Goal: Task Accomplishment & Management: Complete application form

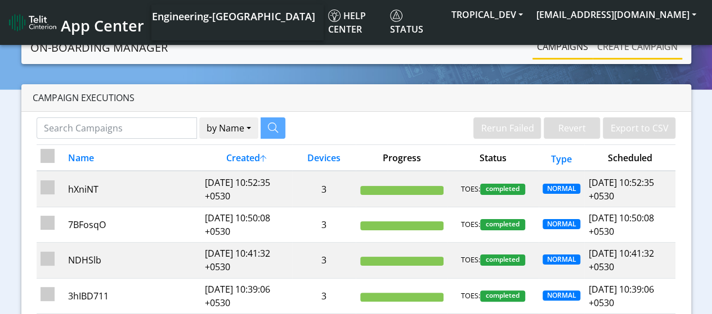
click at [637, 46] on link "Create campaign" at bounding box center [636, 46] width 89 height 23
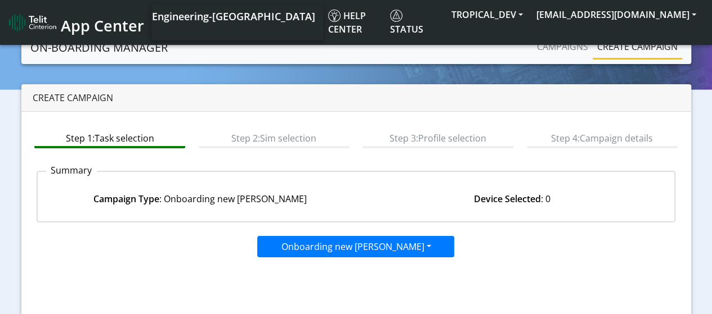
scroll to position [159, 0]
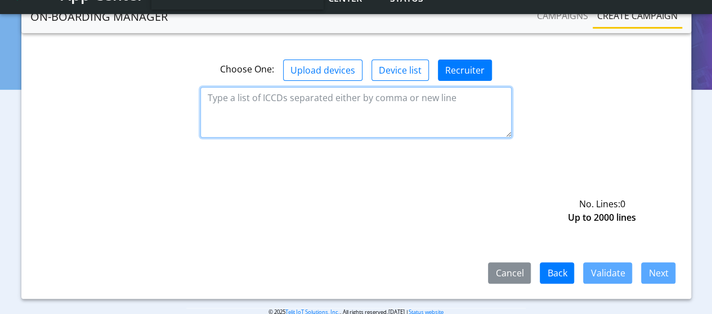
click at [356, 111] on textarea at bounding box center [355, 112] width 311 height 51
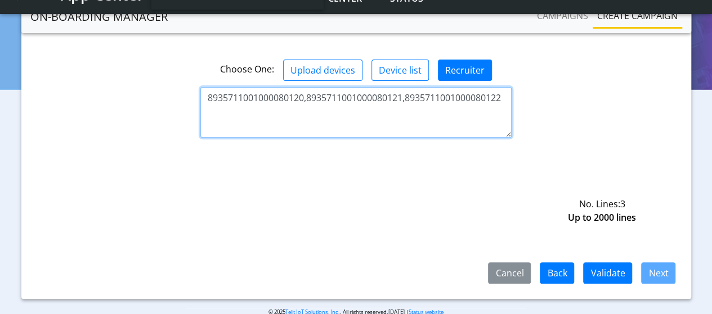
type textarea "8935711001000080120,8935711001000080121,8935711001000080122"
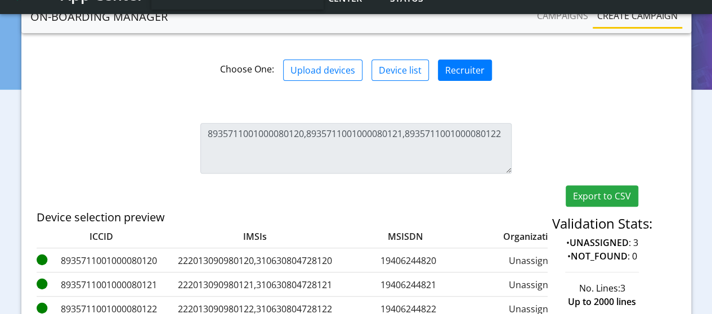
scroll to position [197, 0]
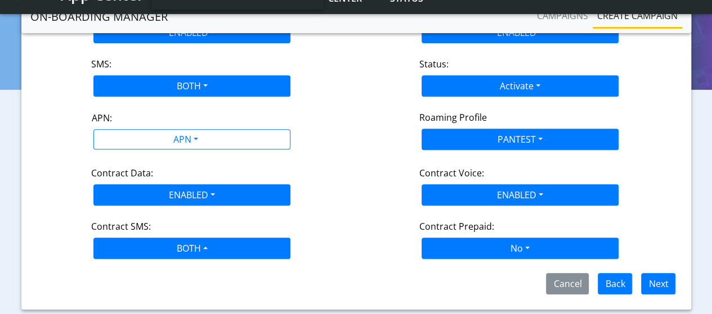
scroll to position [179, 0]
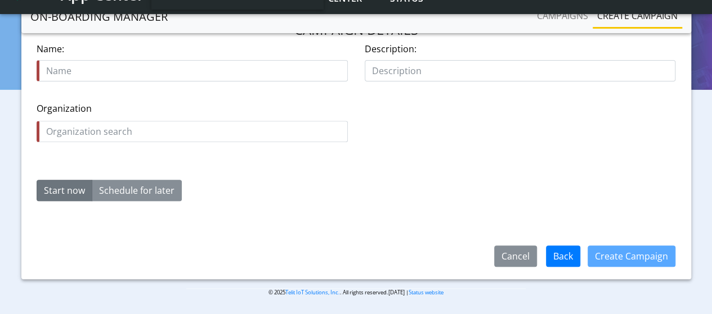
click at [192, 70] on input "text" at bounding box center [192, 70] width 311 height 21
type input "0MCgzw"
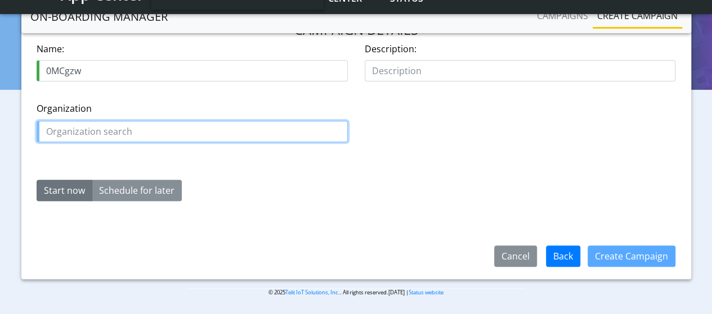
click at [192, 131] on input "text" at bounding box center [192, 131] width 311 height 21
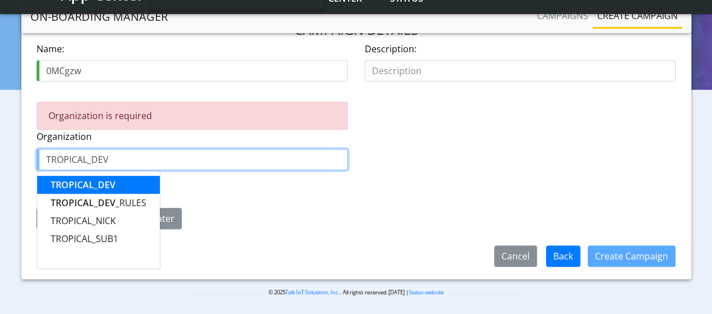
click at [83, 183] on span "TROPICAL_DEV" at bounding box center [83, 185] width 65 height 12
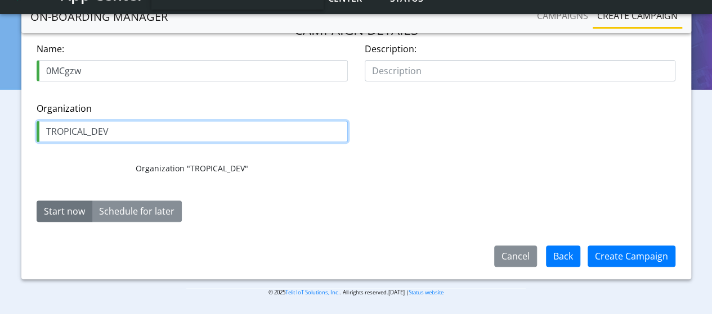
type input "TROPICAL_DEV"
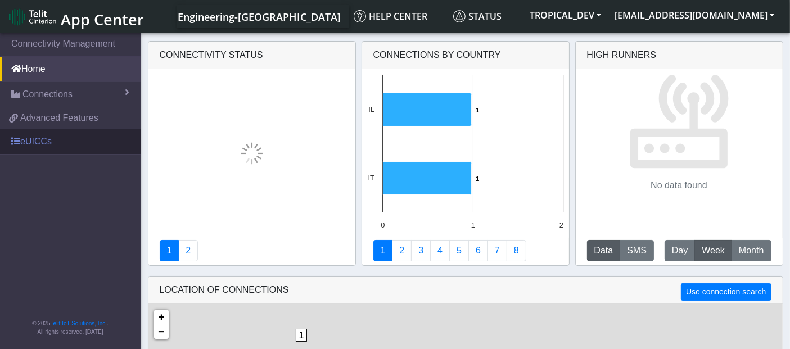
click at [42, 138] on link "eUICCs" at bounding box center [70, 141] width 141 height 25
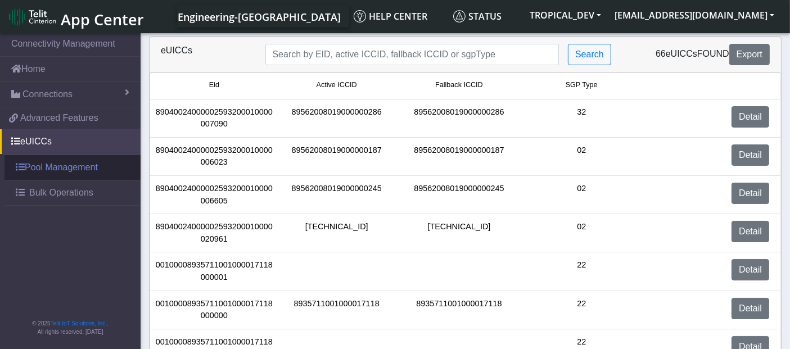
click at [82, 165] on link "Pool Management" at bounding box center [73, 167] width 136 height 25
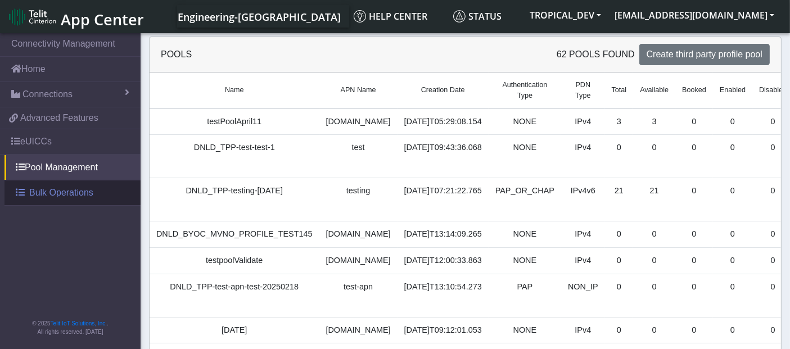
click at [77, 188] on span "Bulk Operations" at bounding box center [61, 193] width 64 height 14
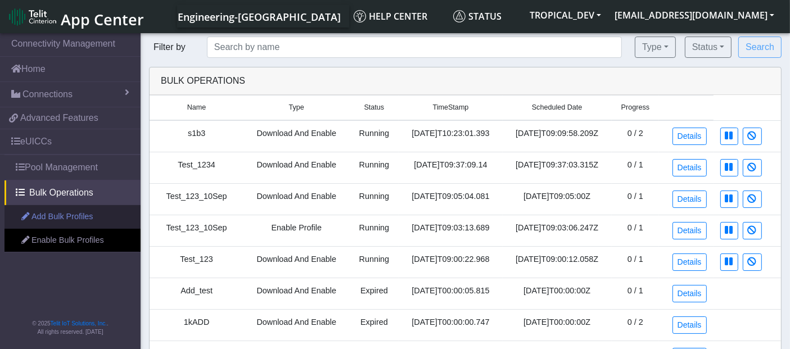
click at [89, 216] on link "Add Bulk Profiles" at bounding box center [73, 217] width 136 height 24
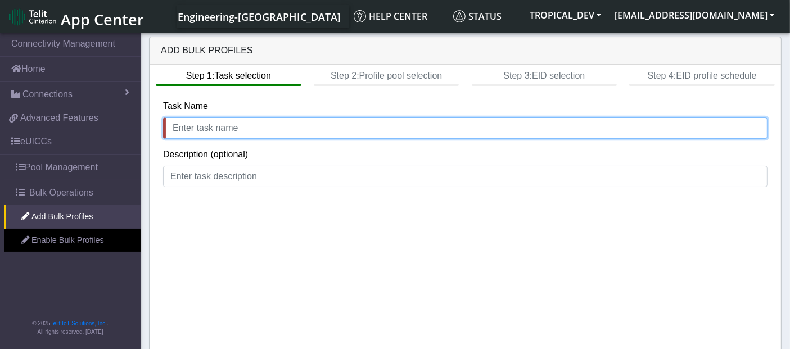
click at [655, 131] on input "text" at bounding box center [465, 128] width 605 height 21
click at [210, 126] on input "text" at bounding box center [465, 128] width 605 height 21
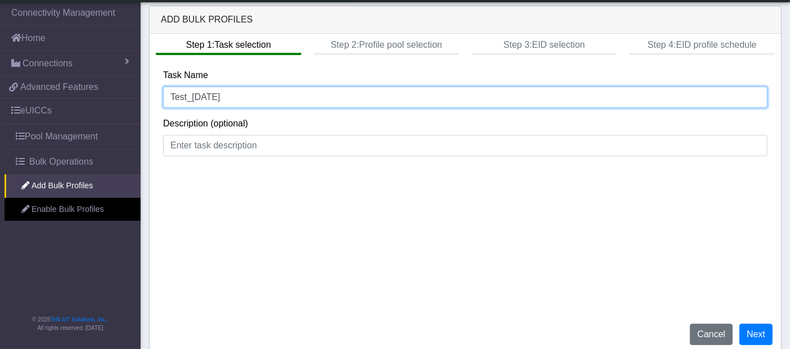
scroll to position [5, 0]
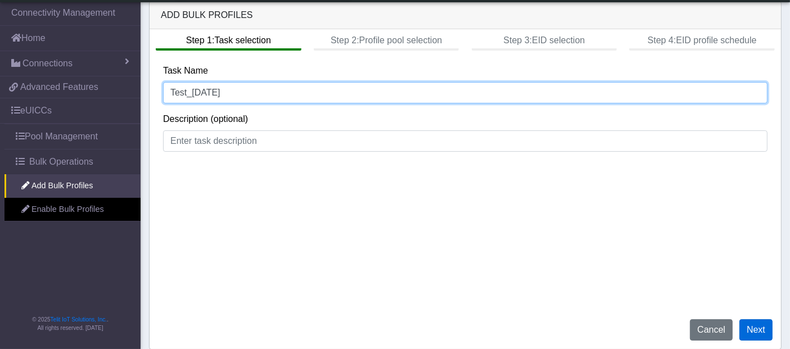
type input "Test_17Sep"
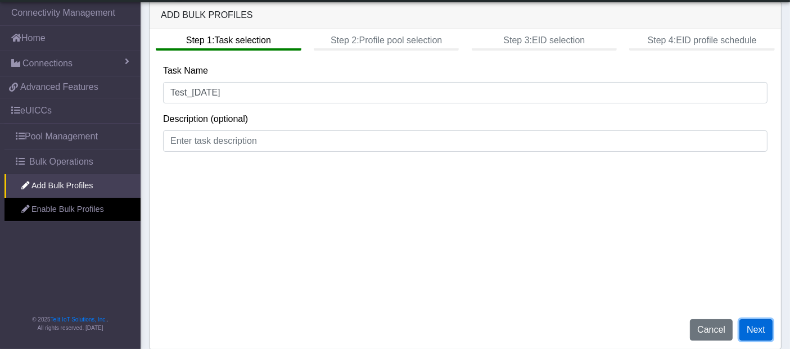
click at [754, 325] on button "Next" at bounding box center [756, 330] width 33 height 21
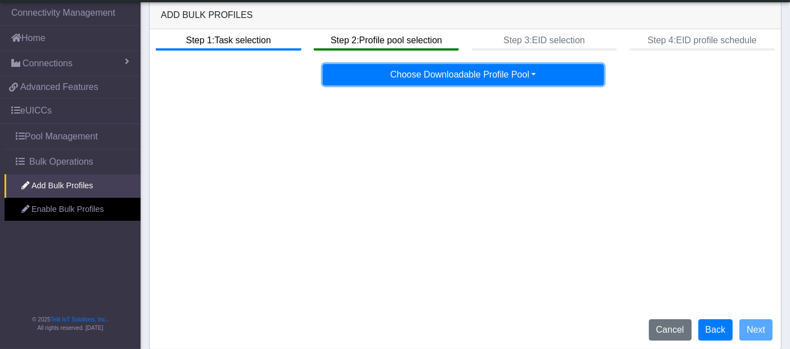
click at [466, 72] on button "Choose Downloadable Profile Pool" at bounding box center [463, 74] width 281 height 21
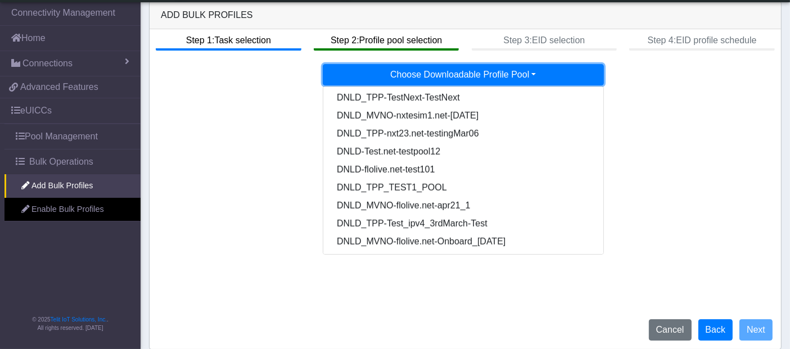
scroll to position [956, 0]
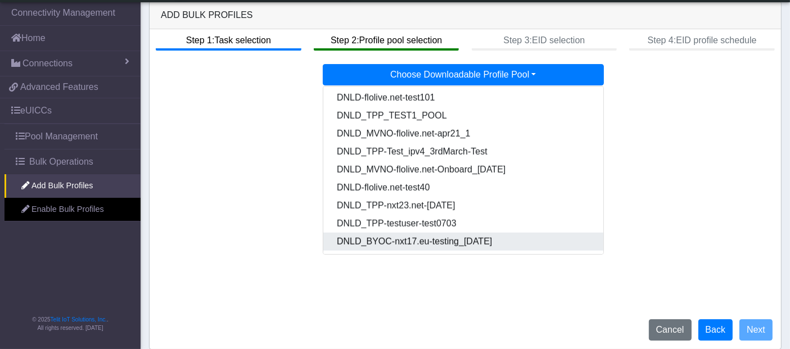
click at [415, 243] on Poolff567011-3b63-4425-b888-36b500c8a234-dropdown "DNLD_BYOC-nxt17.eu-testing_14Aug" at bounding box center [463, 242] width 281 height 18
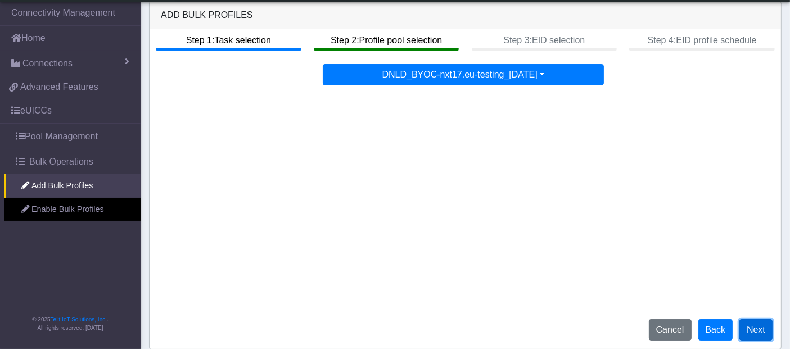
click at [761, 333] on button "Next" at bounding box center [756, 330] width 33 height 21
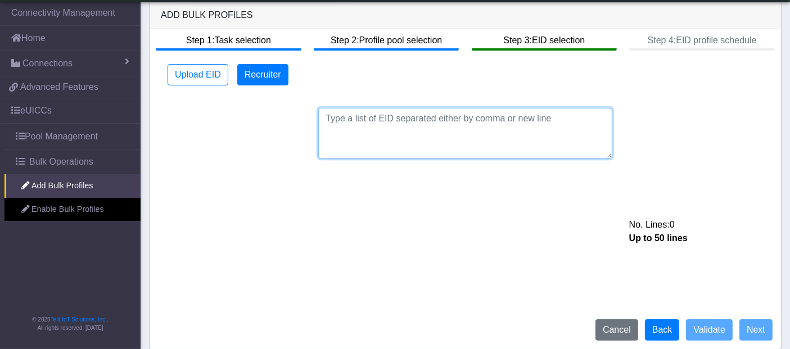
click at [473, 123] on textarea at bounding box center [465, 133] width 294 height 51
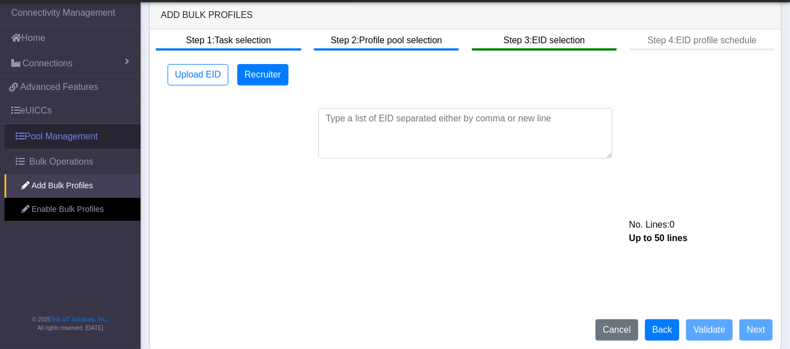
click at [95, 134] on link "Pool Management" at bounding box center [73, 136] width 136 height 25
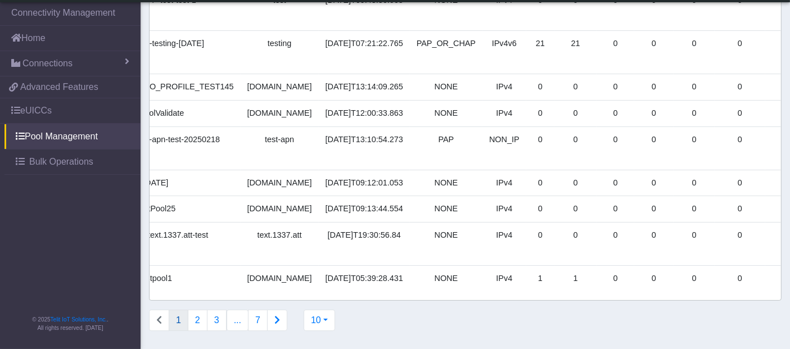
scroll to position [69, 0]
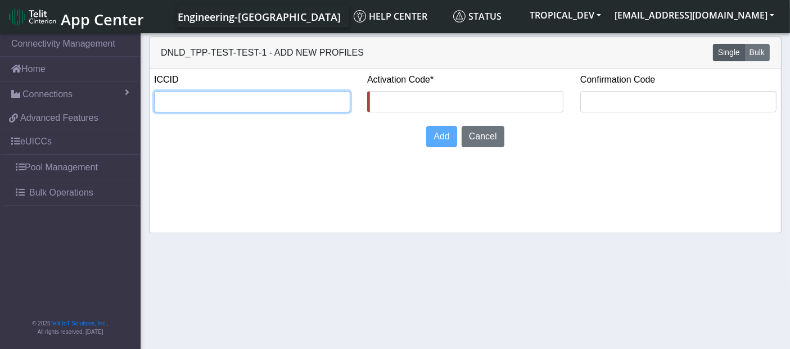
click at [204, 101] on input "text" at bounding box center [252, 101] width 196 height 21
click at [230, 98] on input "text" at bounding box center [252, 101] width 196 height 21
paste input "8935711001000080120"
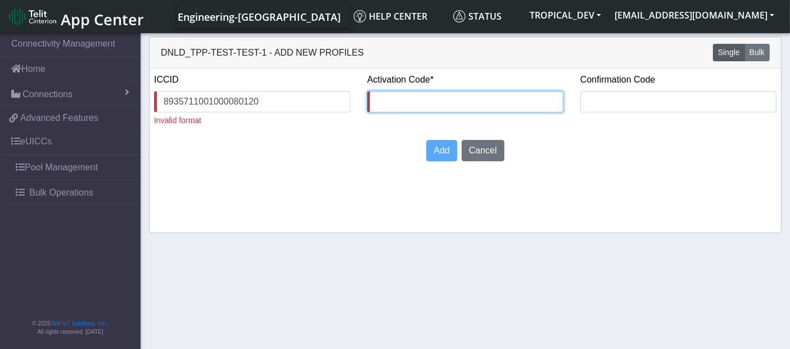
click at [394, 100] on input "text" at bounding box center [465, 101] width 196 height 21
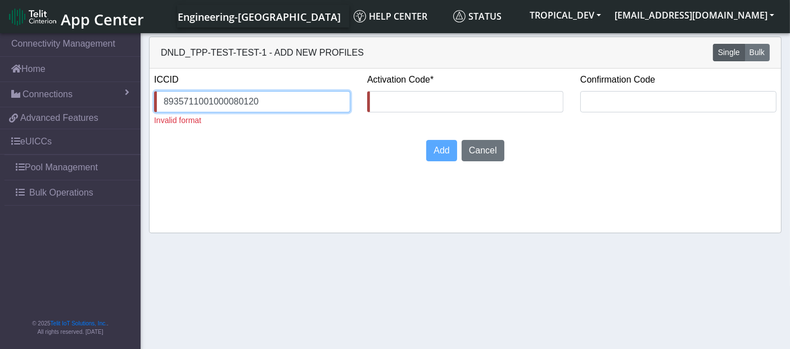
click at [275, 102] on input "8935711001000080120" at bounding box center [252, 101] width 196 height 21
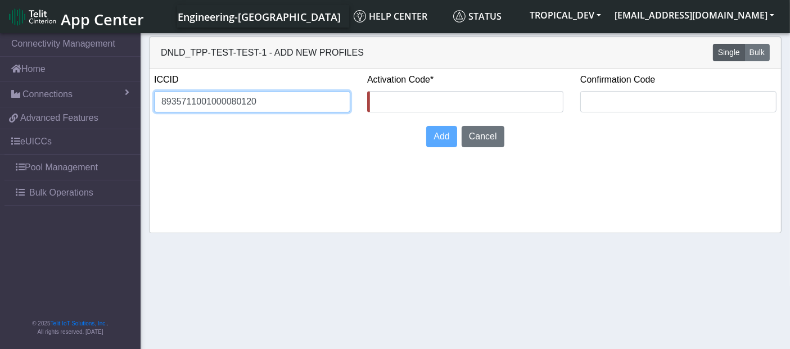
type input "8935711001000080120"
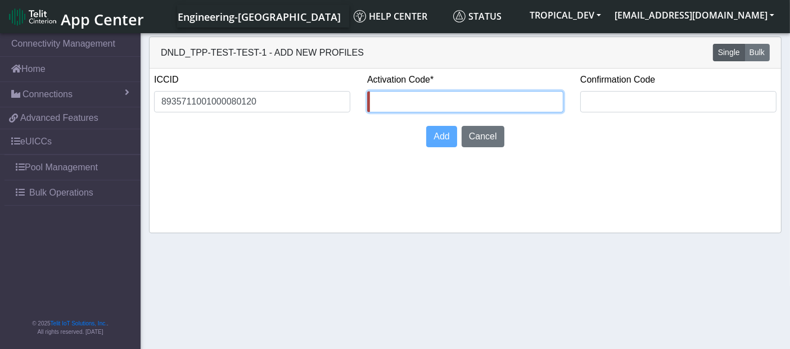
click at [415, 102] on input "text" at bounding box center [465, 101] width 196 height 21
click at [413, 102] on input "123456789" at bounding box center [465, 101] width 196 height 21
type input "123456789"
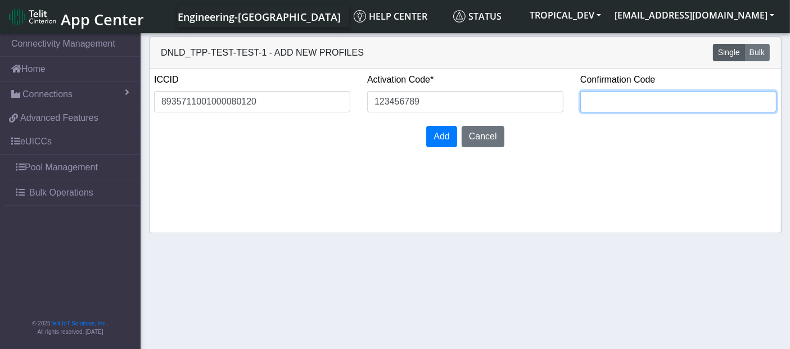
click at [648, 106] on input "text" at bounding box center [679, 101] width 196 height 21
paste input "123456789"
type input "123456789"
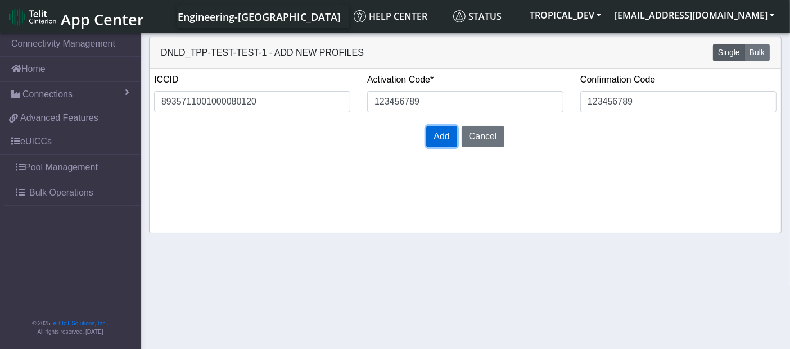
click at [434, 136] on span "Add" at bounding box center [442, 137] width 16 height 10
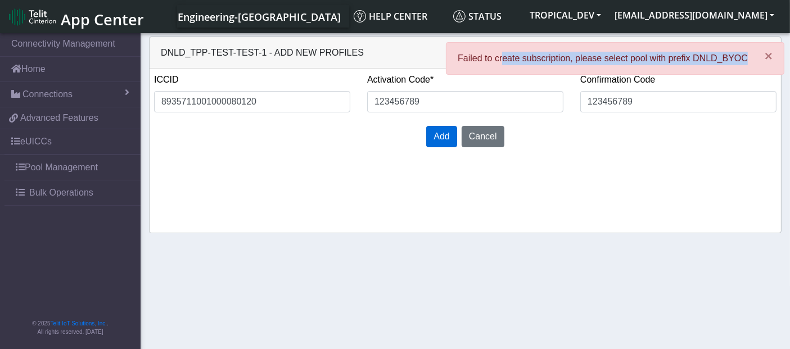
drag, startPoint x: 509, startPoint y: 56, endPoint x: 748, endPoint y: 63, distance: 238.7
click at [748, 63] on p "Failed to create subscription, please select pool with prefix DNLD_BYOC" at bounding box center [603, 59] width 290 height 14
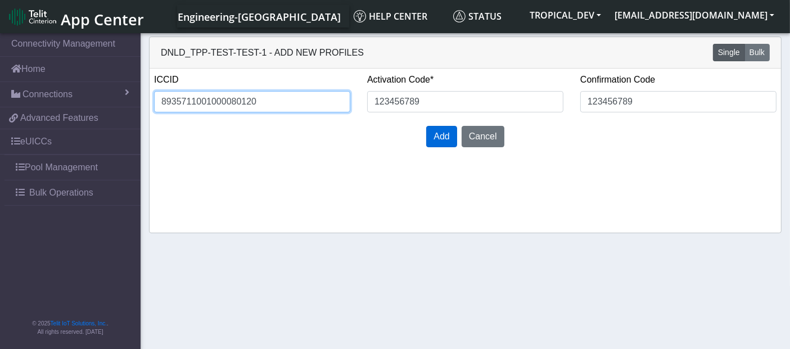
click at [226, 104] on input "8935711001000080120" at bounding box center [252, 101] width 196 height 21
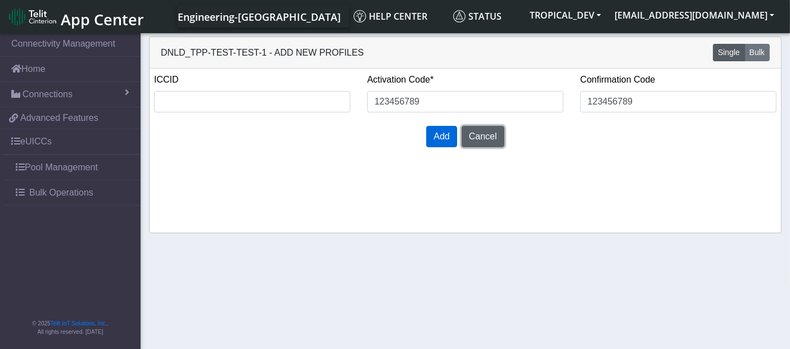
click at [474, 137] on button "Cancel" at bounding box center [483, 136] width 43 height 21
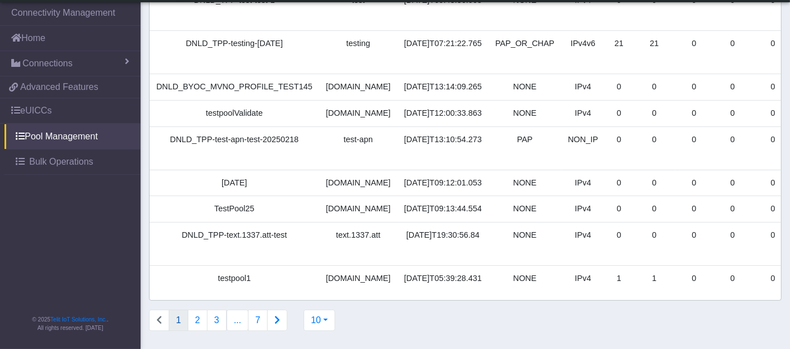
scroll to position [194, 0]
click at [319, 326] on button "10" at bounding box center [320, 320] width 32 height 21
click at [331, 296] on button "100" at bounding box center [348, 295] width 89 height 18
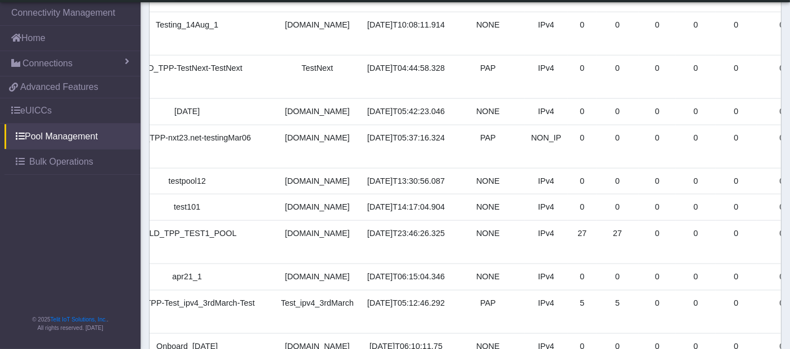
scroll to position [0, 107]
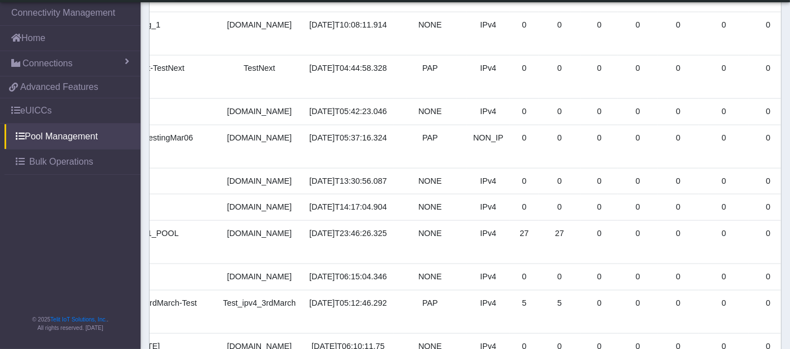
drag, startPoint x: 393, startPoint y: 97, endPoint x: 692, endPoint y: 99, distance: 298.7
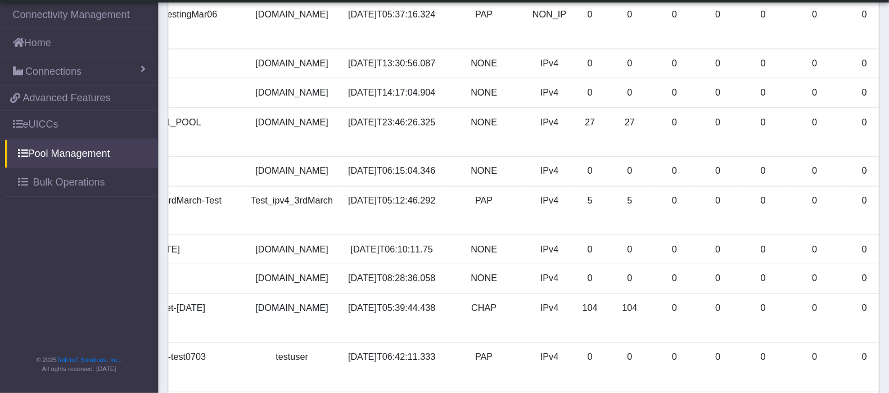
scroll to position [0, 10]
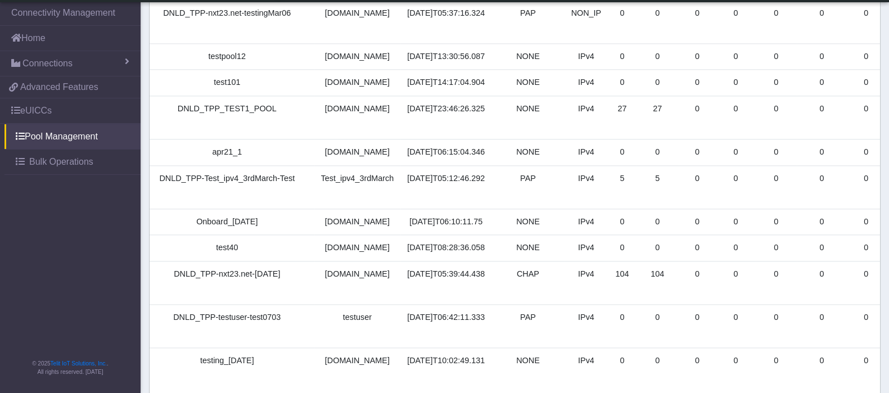
drag, startPoint x: 799, startPoint y: 2, endPoint x: 348, endPoint y: 136, distance: 471.0
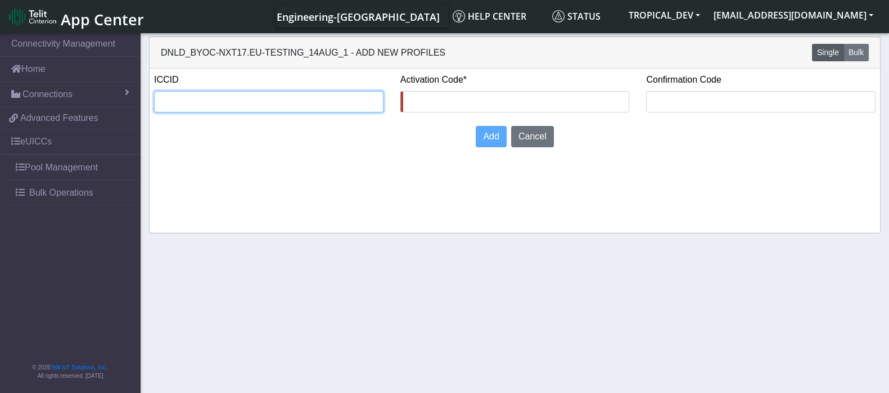
click at [257, 109] on input "text" at bounding box center [269, 101] width 230 height 21
paste input "8935711001000080120"
type input "8935711001000080120"
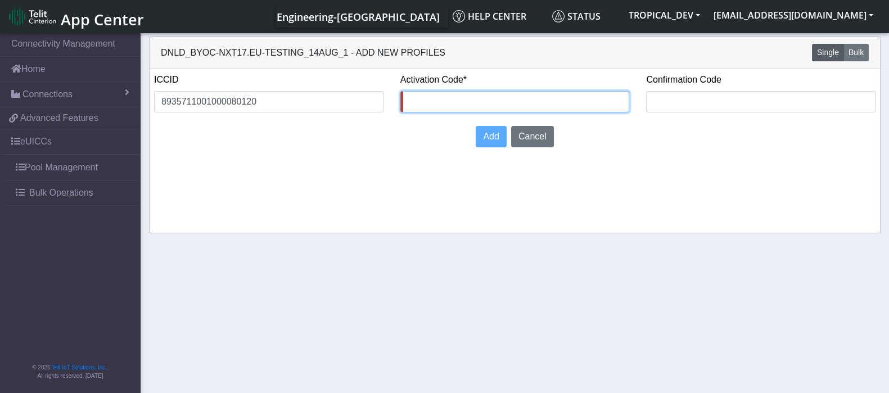
click at [431, 101] on input "text" at bounding box center [516, 101] width 230 height 21
paste input "8935711001000080120"
type input "8935711001000080120"
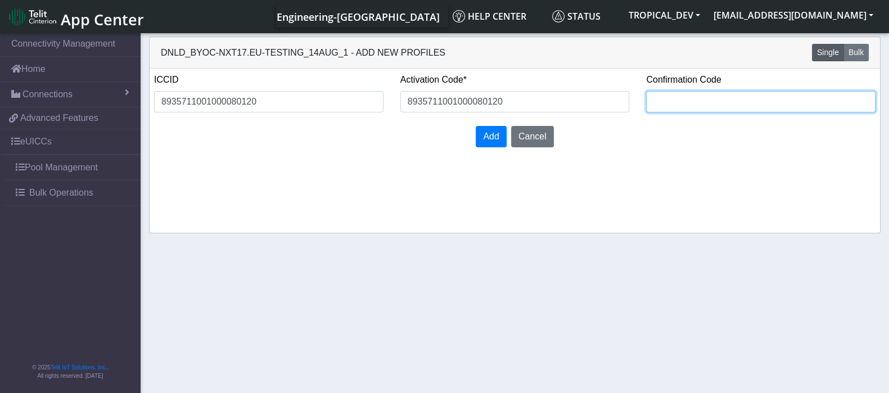
click at [676, 109] on input "text" at bounding box center [761, 101] width 230 height 21
paste input "8935711001000080120"
type input "8935711001000080120"
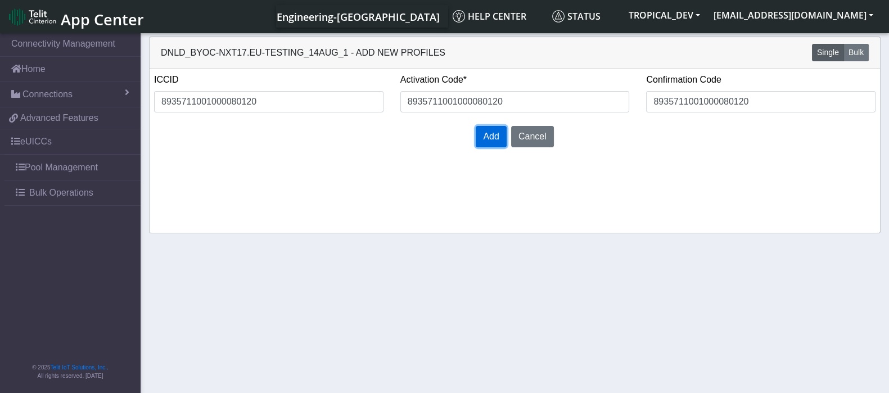
click at [499, 139] on span "Add" at bounding box center [491, 137] width 16 height 10
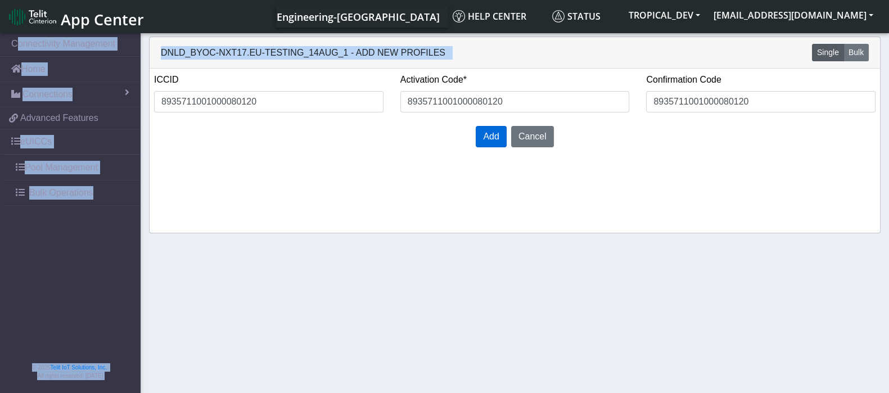
drag, startPoint x: 680, startPoint y: 60, endPoint x: 846, endPoint y: 61, distance: 165.4
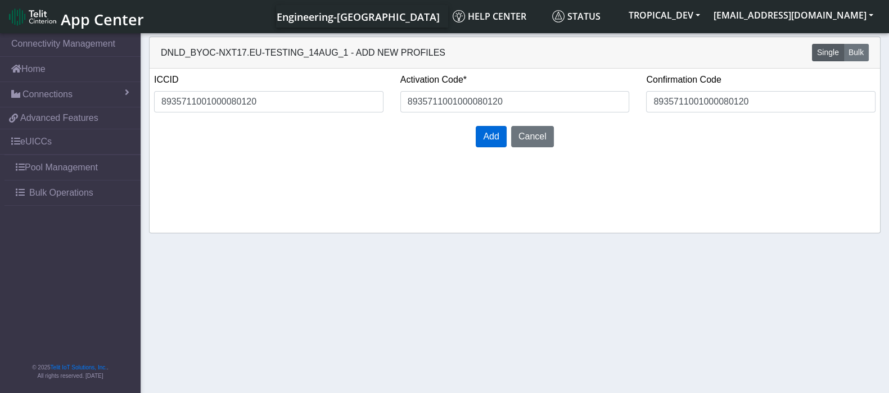
click at [477, 158] on div "ICCID 8935711001000080120 Activation Code* 8935711001000080120 Confirmation Cod…" at bounding box center [515, 151] width 731 height 164
click at [495, 136] on span "Add" at bounding box center [491, 137] width 16 height 10
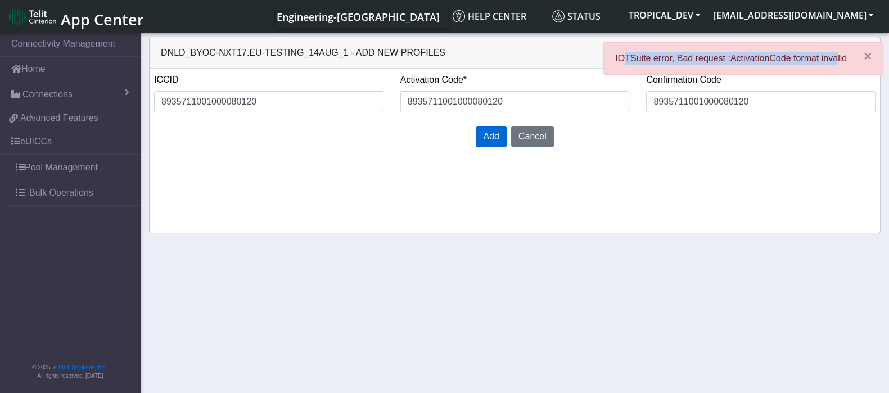
drag, startPoint x: 625, startPoint y: 55, endPoint x: 835, endPoint y: 73, distance: 211.2
click at [799, 73] on div "× IOTSuite error, Bad request :ActivationCode format invalid" at bounding box center [744, 58] width 280 height 33
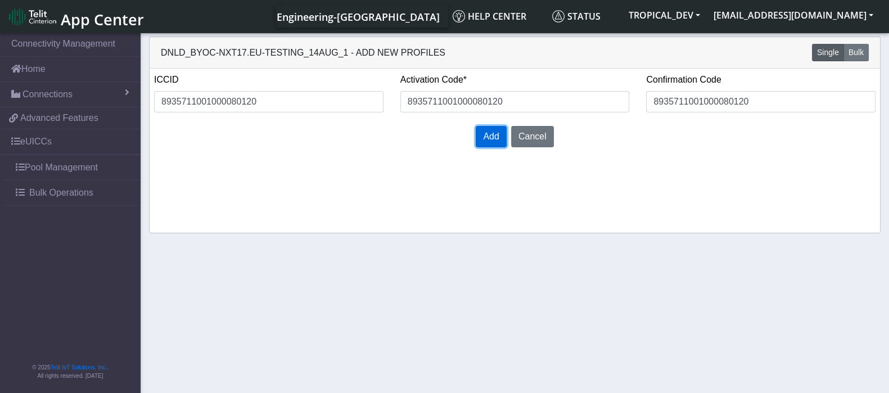
click at [495, 137] on span "Add" at bounding box center [491, 137] width 16 height 10
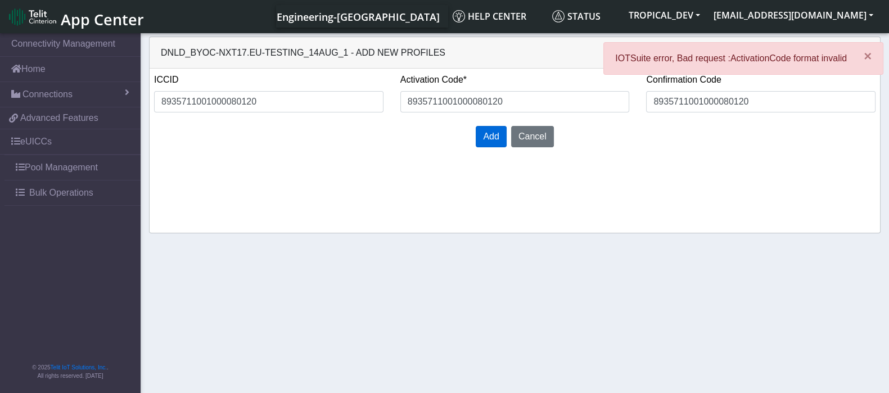
click at [718, 62] on p "IOTSuite error, Bad request :ActivationCode format invalid" at bounding box center [731, 59] width 232 height 14
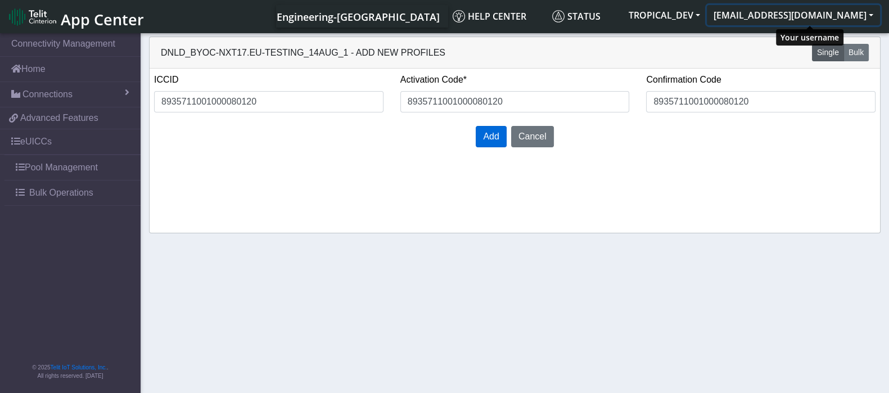
click at [799, 17] on button "[EMAIL_ADDRESS][DOMAIN_NAME]" at bounding box center [793, 15] width 173 height 20
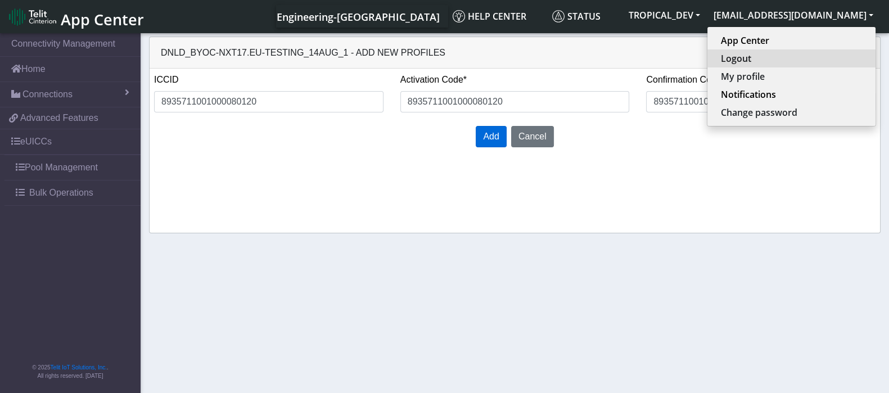
click at [782, 60] on button "Logout" at bounding box center [792, 59] width 168 height 18
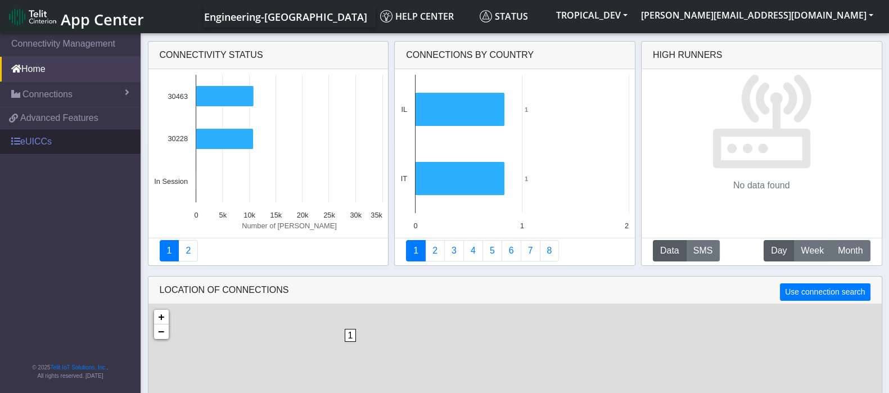
click at [30, 140] on link "eUICCs" at bounding box center [70, 141] width 141 height 25
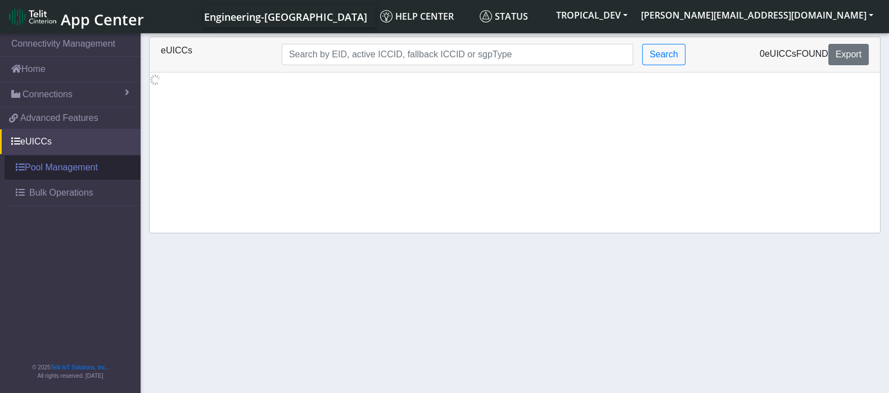
click at [44, 167] on link "Pool Management" at bounding box center [73, 167] width 136 height 25
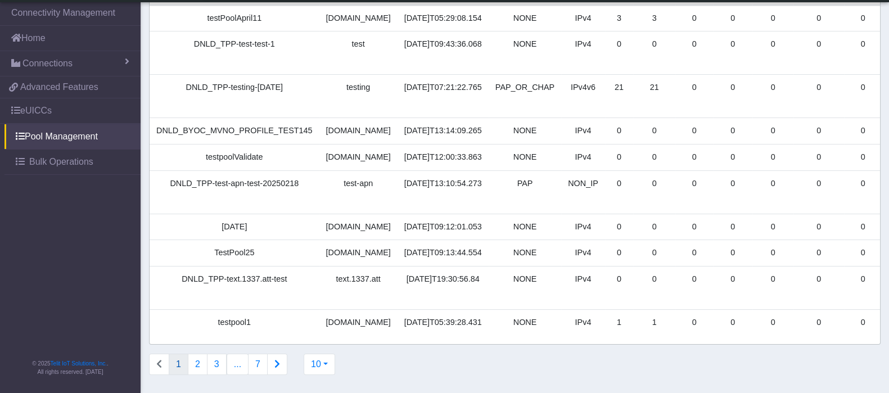
scroll to position [143, 0]
click at [327, 367] on button "10" at bounding box center [320, 364] width 32 height 21
click at [330, 335] on button "100" at bounding box center [348, 339] width 89 height 18
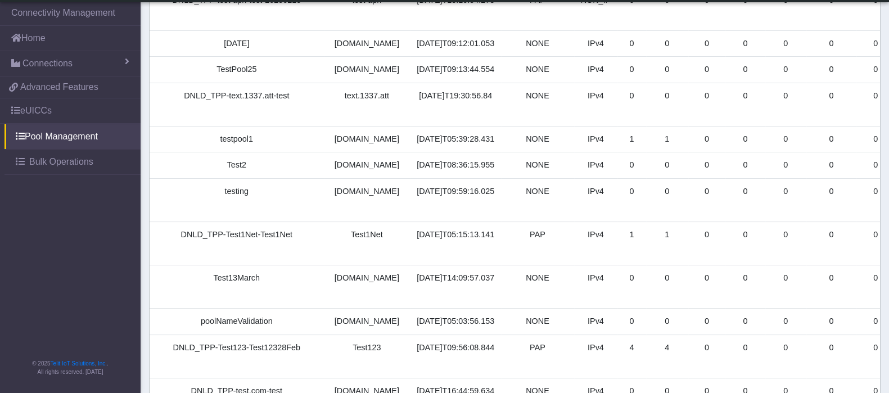
scroll to position [284, 0]
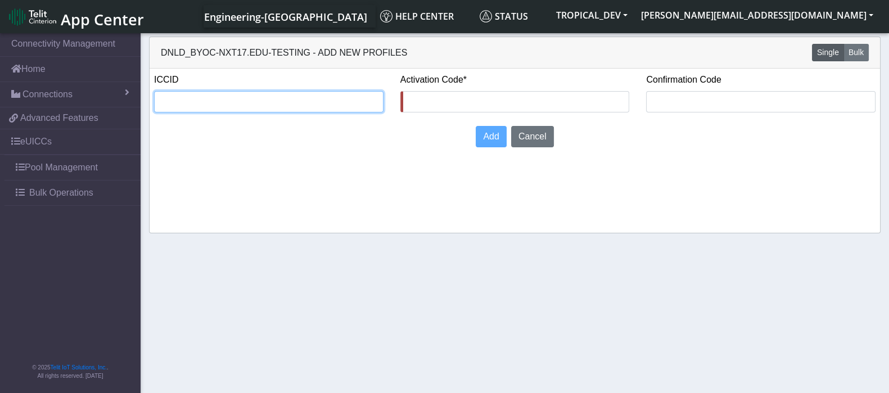
click at [259, 102] on input "text" at bounding box center [269, 101] width 230 height 21
paste input "8935711001000080120"
type input "8935711001000080120"
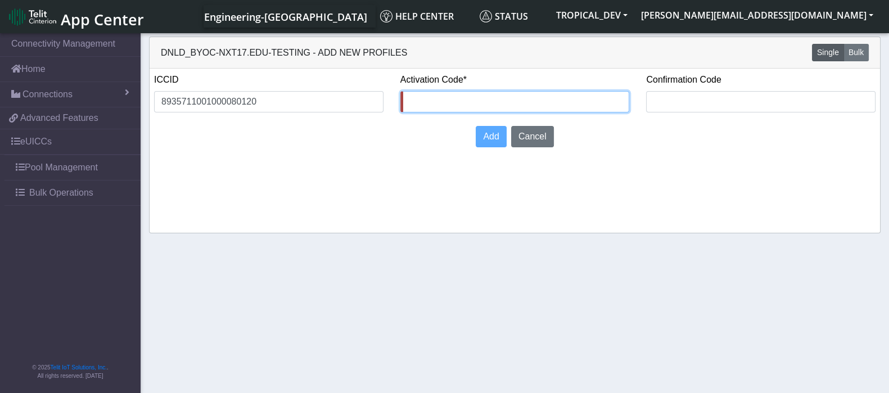
click at [462, 97] on input "text" at bounding box center [516, 101] width 230 height 21
paste input "8935711001000080120"
type input "8935711001000080120"
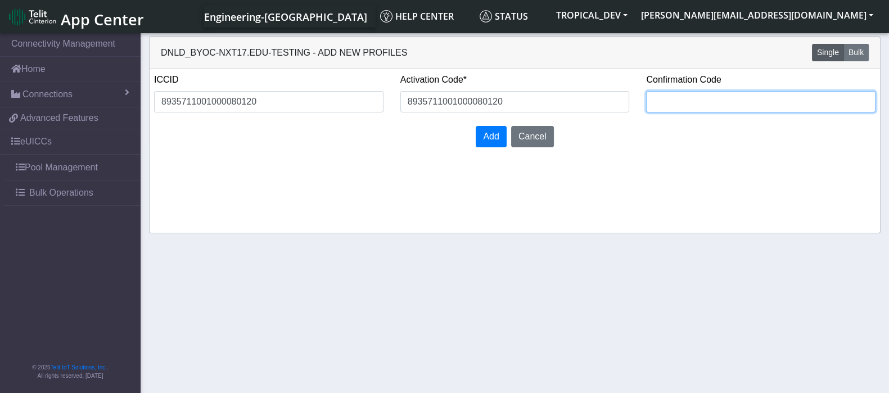
click at [726, 102] on input "text" at bounding box center [761, 101] width 230 height 21
paste input "8935711001000080120"
type input "8935711001000080120"
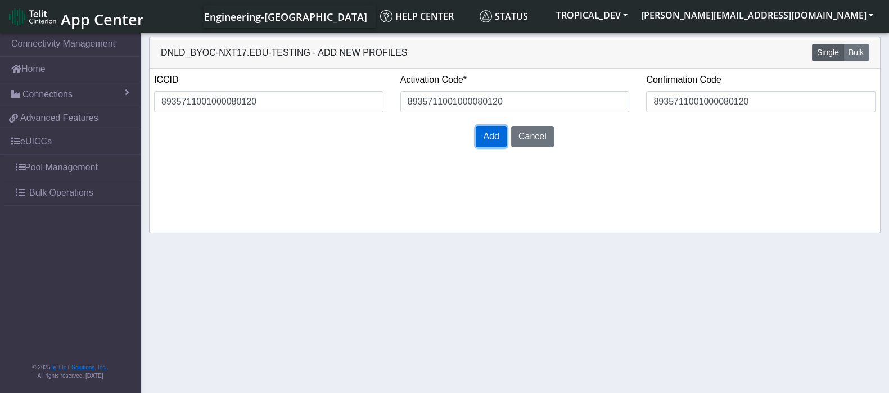
click at [501, 137] on button "Add" at bounding box center [491, 136] width 30 height 21
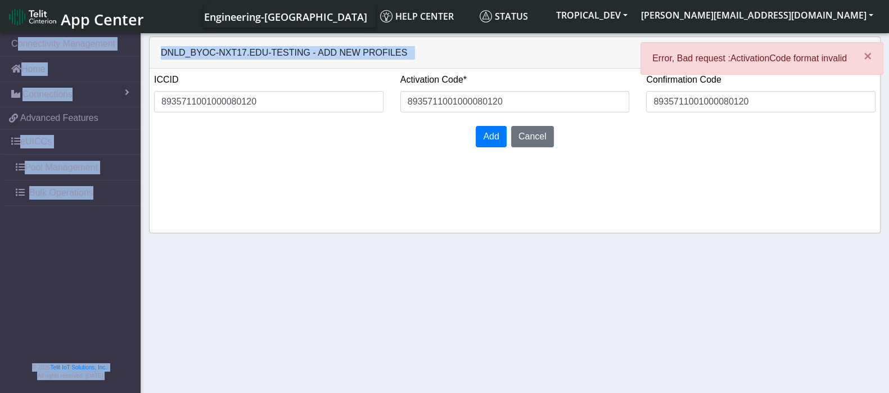
drag, startPoint x: 698, startPoint y: 59, endPoint x: 850, endPoint y: 59, distance: 152.5
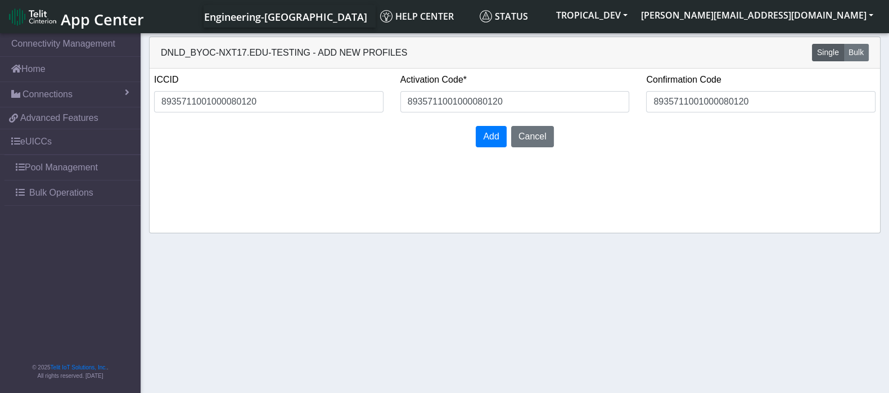
click at [530, 212] on div "ICCID 8935711001000080120 Activation Code* 8935711001000080120 Confirmation Cod…" at bounding box center [515, 151] width 731 height 164
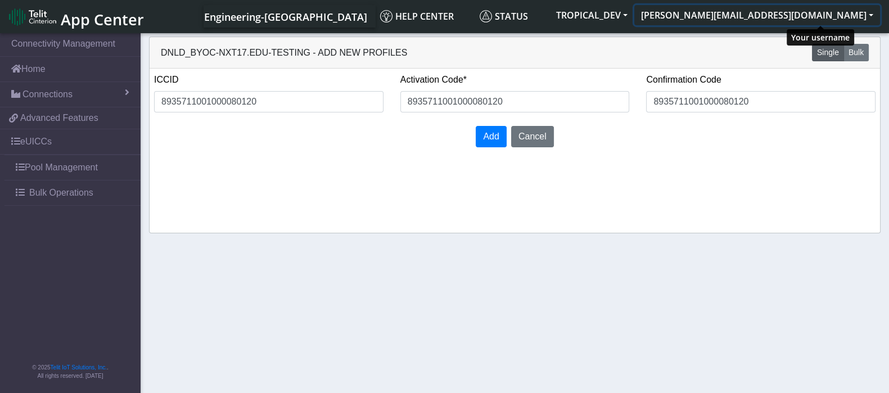
click at [823, 12] on button "[PERSON_NAME][EMAIL_ADDRESS][DOMAIN_NAME]" at bounding box center [758, 15] width 246 height 20
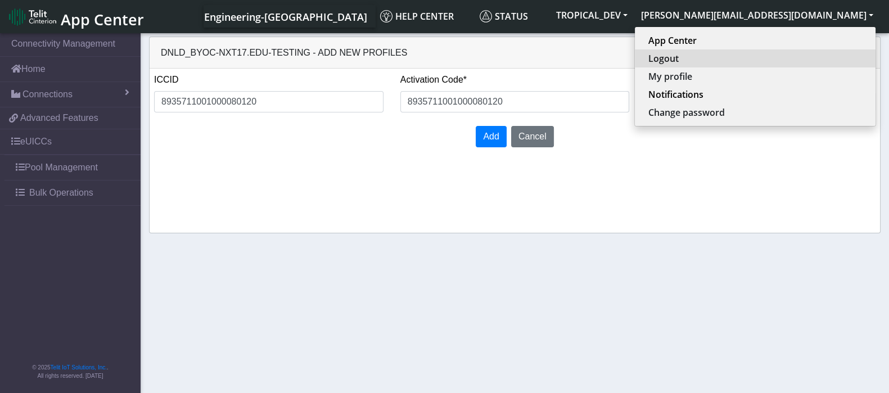
click at [786, 52] on button "Logout" at bounding box center [755, 59] width 241 height 18
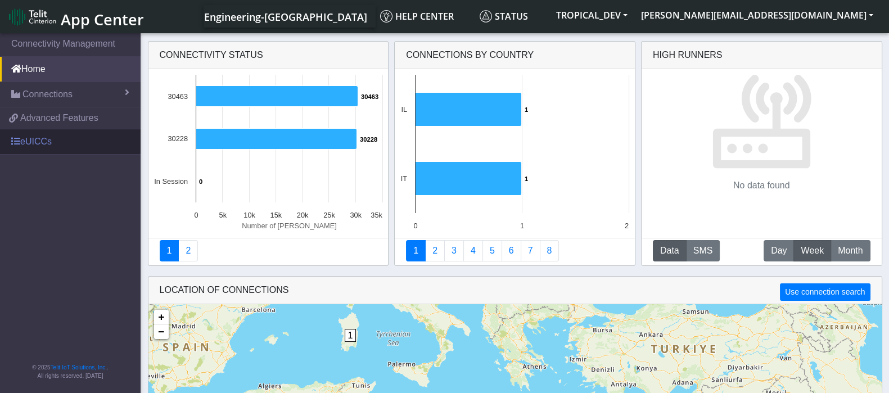
click at [44, 141] on link "eUICCs" at bounding box center [70, 141] width 141 height 25
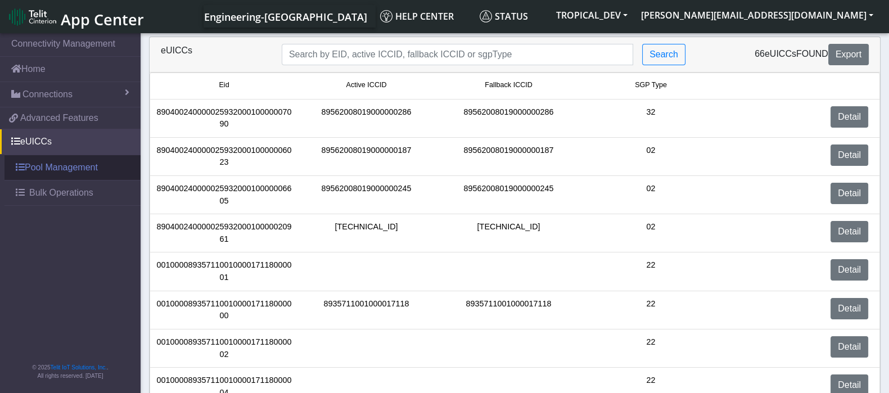
click at [47, 171] on link "Pool Management" at bounding box center [73, 167] width 136 height 25
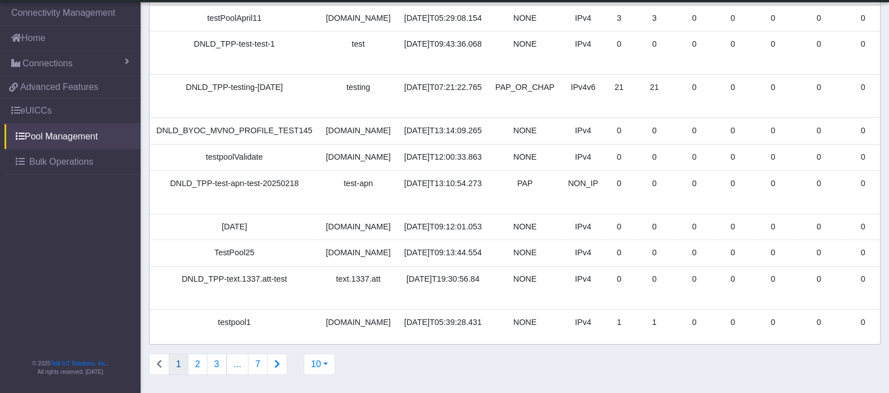
scroll to position [143, 0]
click at [322, 364] on button "10" at bounding box center [320, 364] width 32 height 21
click at [328, 331] on button "100" at bounding box center [348, 339] width 89 height 18
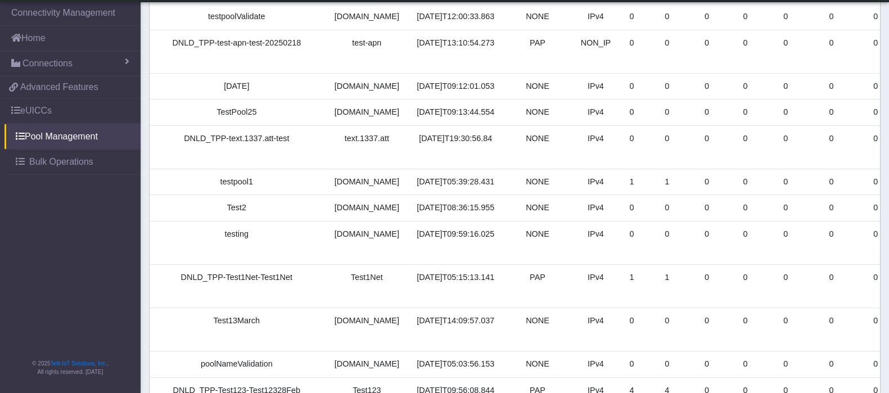
scroll to position [284, 0]
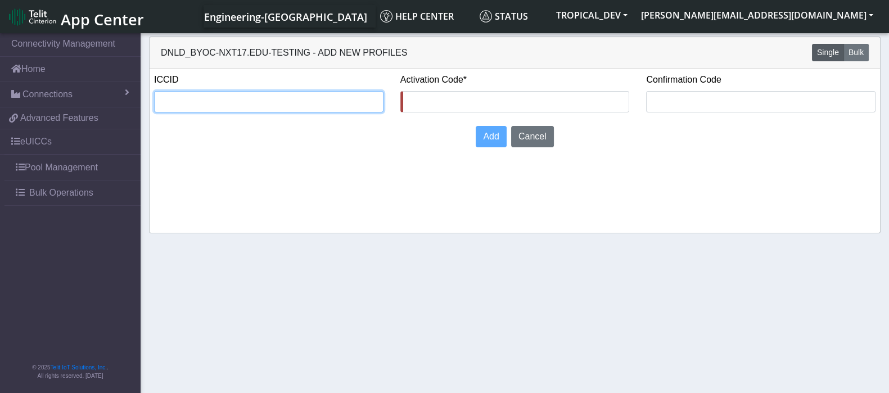
click at [271, 102] on input "text" at bounding box center [269, 101] width 230 height 21
paste input ""Error," instead of "IOTSuite error,""
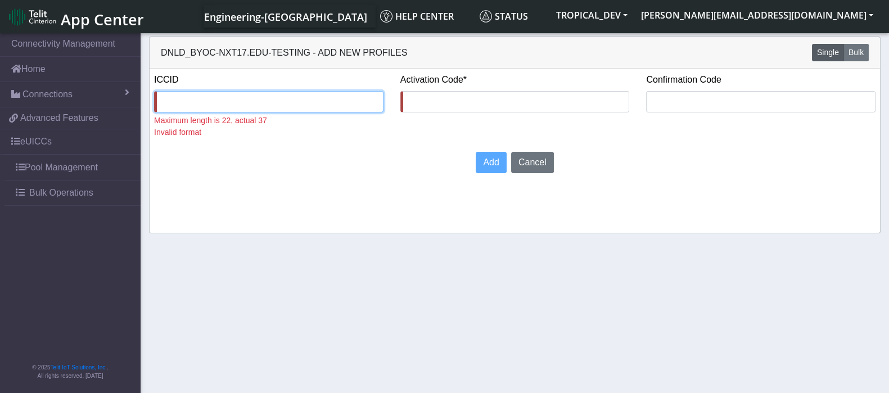
type input ""Error," instead of "IOTSuite error,""
drag, startPoint x: 352, startPoint y: 106, endPoint x: 161, endPoint y: 100, distance: 190.8
click at [161, 100] on input ""Error," instead of "IOTSuite error,"" at bounding box center [269, 101] width 230 height 21
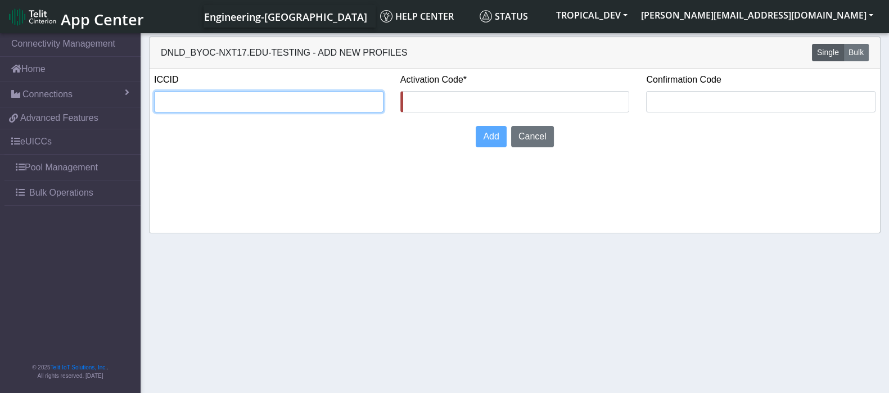
paste input "8935711001000080120"
type input "8935711001000080120"
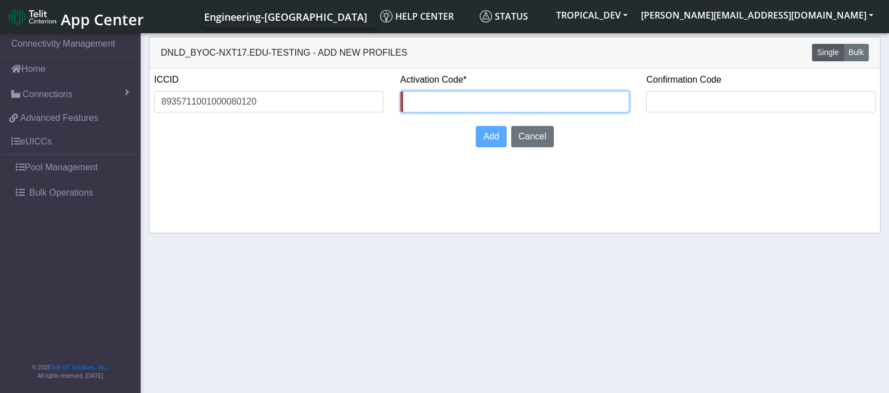
click at [424, 102] on input "text" at bounding box center [516, 101] width 230 height 21
paste input "8935711001000080120"
type input "8935711001000080120"
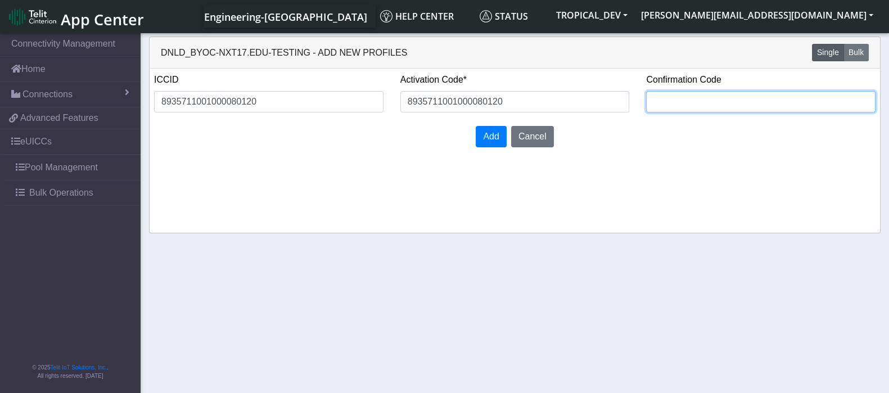
click at [702, 97] on input "text" at bounding box center [761, 101] width 230 height 21
paste input "8935711001000080120"
type input "8935711001000080120"
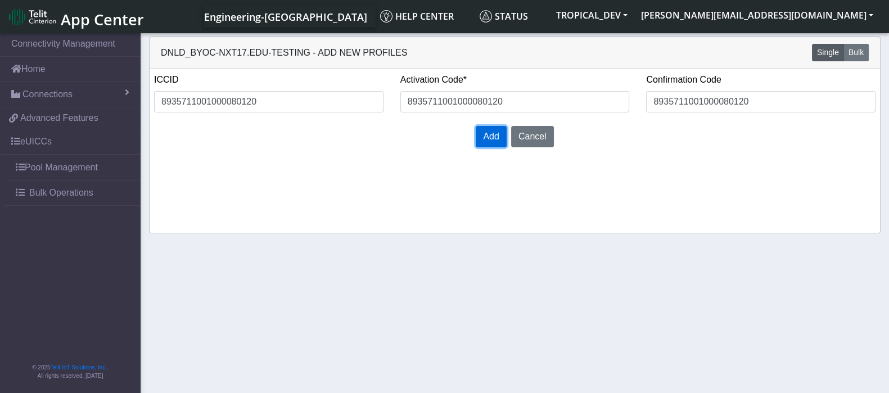
click at [495, 134] on span "Add" at bounding box center [491, 137] width 16 height 10
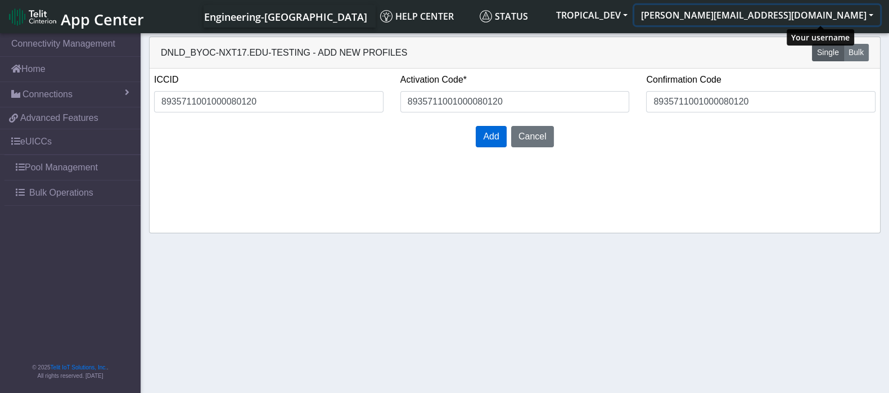
click at [809, 13] on button "[PERSON_NAME][EMAIL_ADDRESS][DOMAIN_NAME]" at bounding box center [758, 15] width 246 height 20
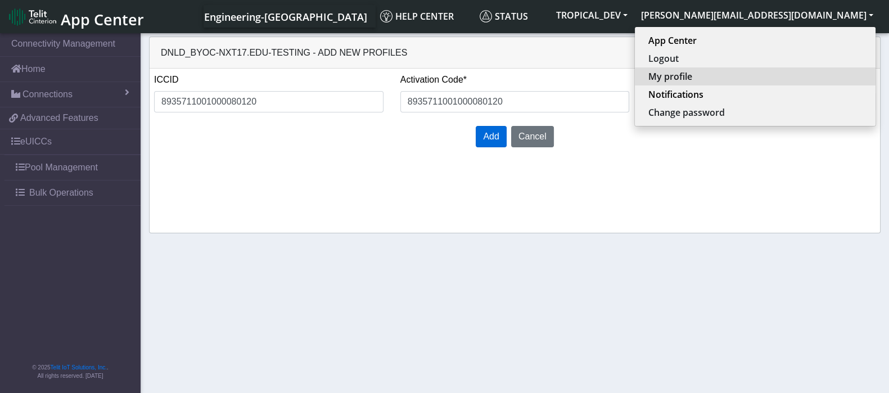
click at [805, 71] on button "My profile" at bounding box center [755, 77] width 241 height 18
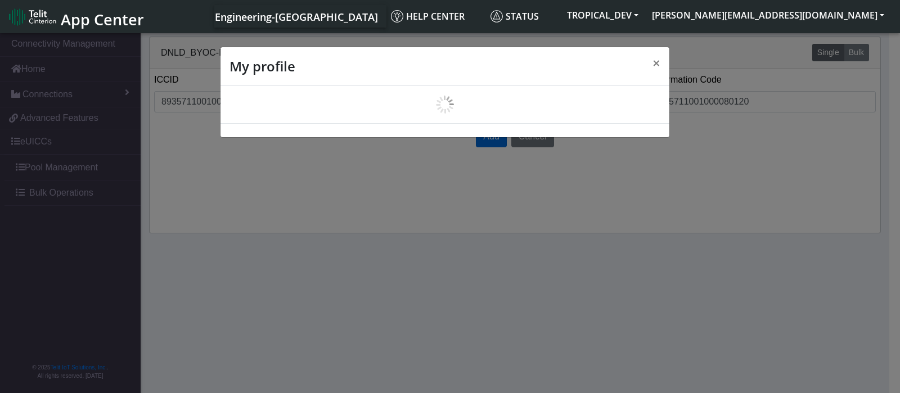
select select "en_US"
select select "5ea0823b1c5bd764010b9e0c"
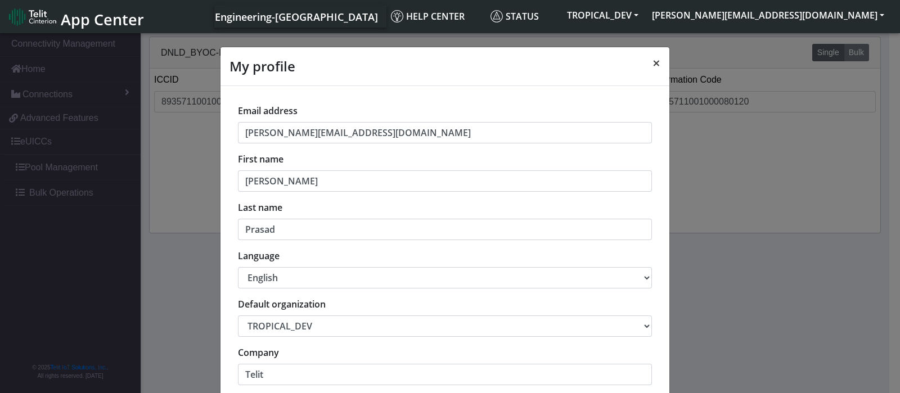
click at [655, 66] on button "×" at bounding box center [657, 63] width 26 height 32
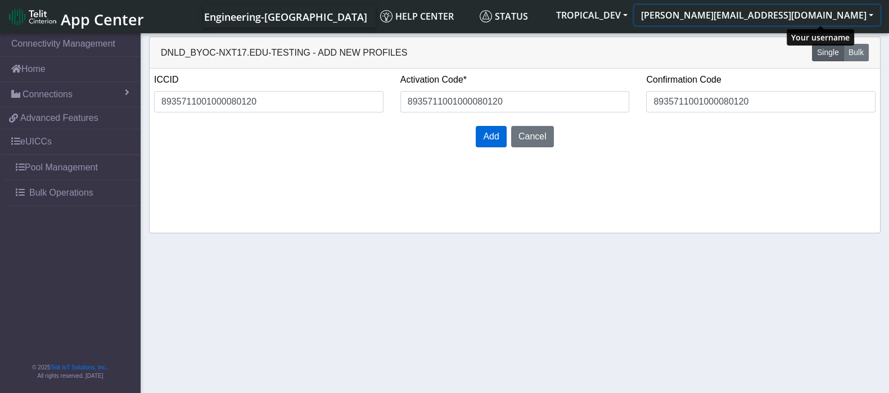
click at [797, 20] on button "[PERSON_NAME][EMAIL_ADDRESS][DOMAIN_NAME]" at bounding box center [758, 15] width 246 height 20
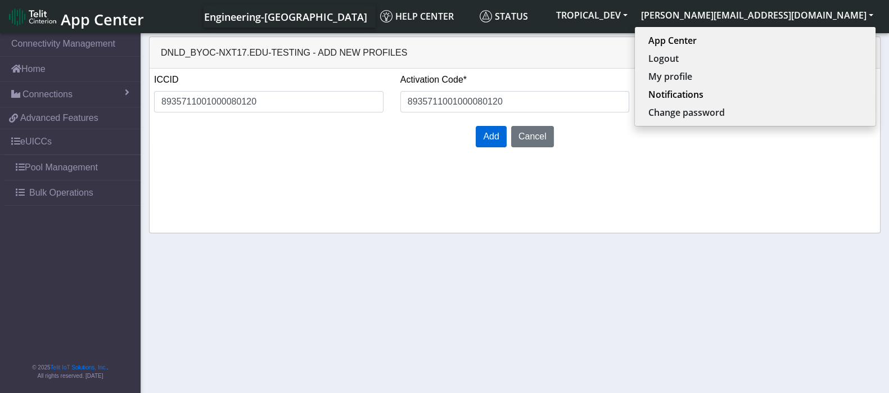
click at [736, 156] on div "ICCID 8935711001000080120 Activation Code* 8935711001000080120 Confirmation Cod…" at bounding box center [515, 151] width 731 height 164
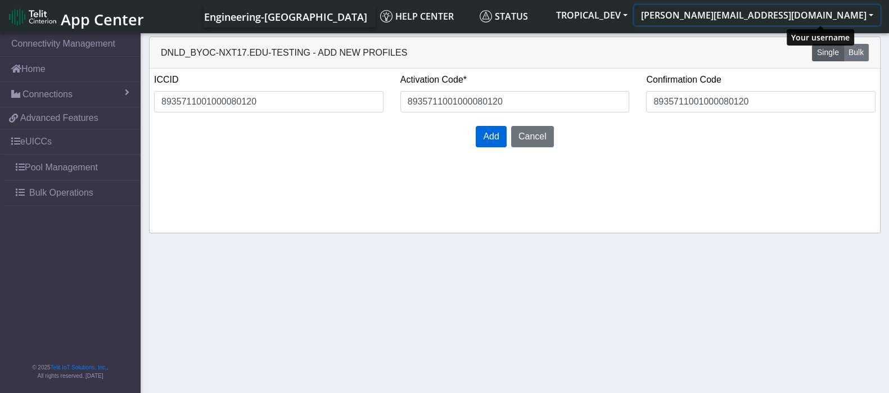
click at [796, 10] on button "[PERSON_NAME][EMAIL_ADDRESS][DOMAIN_NAME]" at bounding box center [758, 15] width 246 height 20
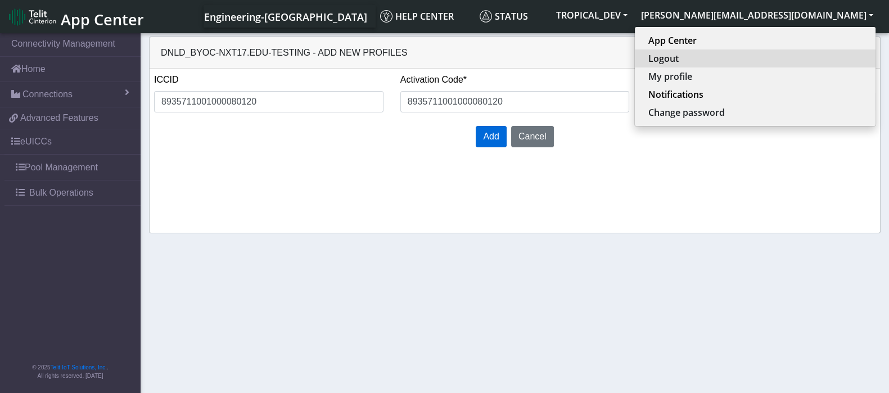
click at [790, 63] on button "Logout" at bounding box center [755, 59] width 241 height 18
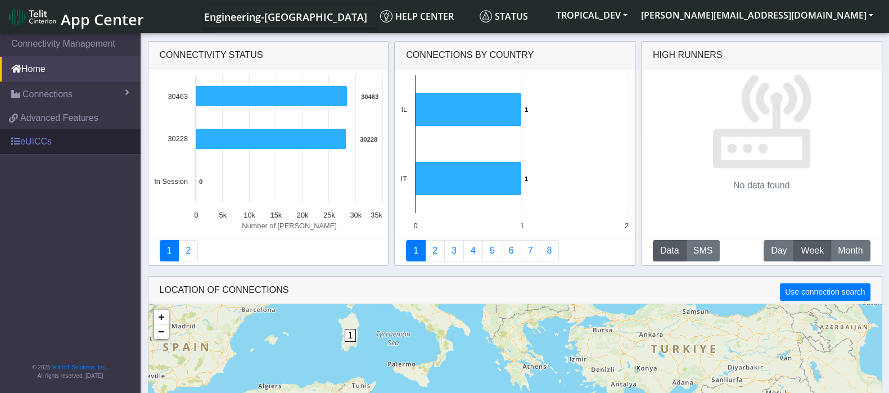
click at [55, 141] on link "eUICCs" at bounding box center [70, 141] width 141 height 25
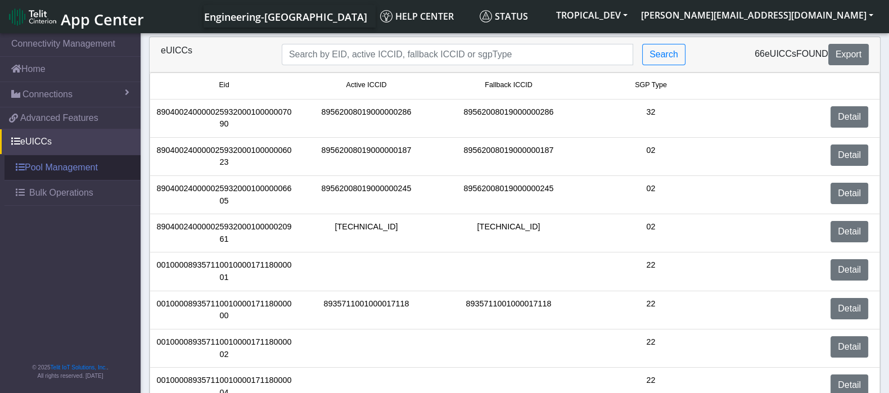
click at [46, 173] on link "Pool Management" at bounding box center [73, 167] width 136 height 25
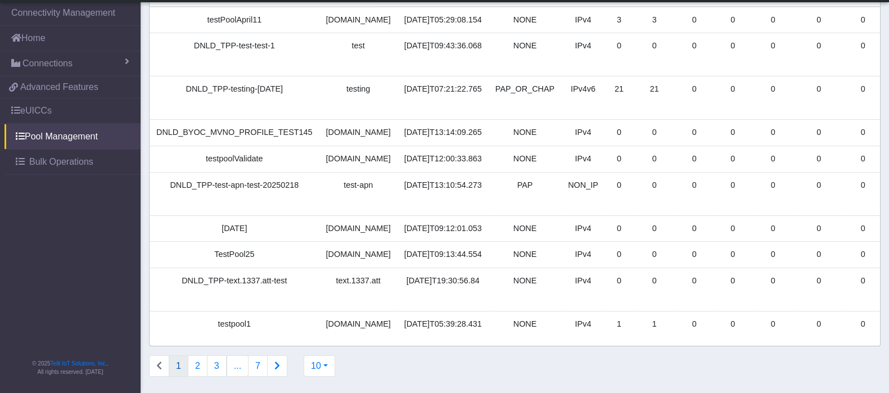
scroll to position [143, 0]
click at [322, 368] on button "10" at bounding box center [320, 364] width 32 height 21
drag, startPoint x: 333, startPoint y: 336, endPoint x: 377, endPoint y: 328, distance: 44.6
click at [333, 336] on button "100" at bounding box center [348, 339] width 89 height 18
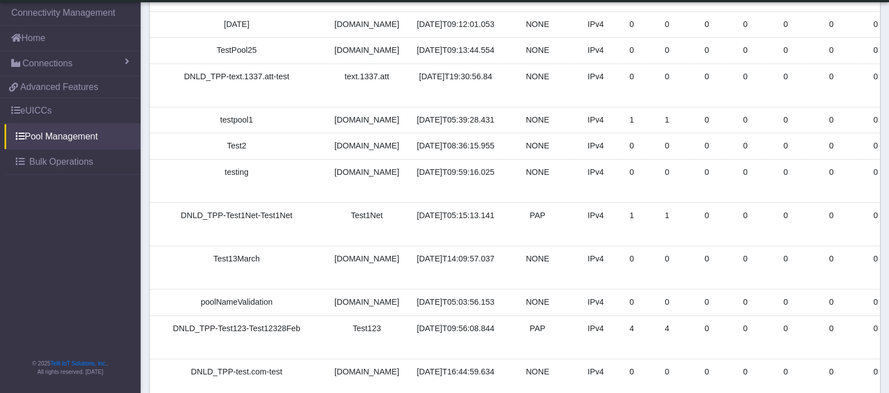
scroll to position [284, 0]
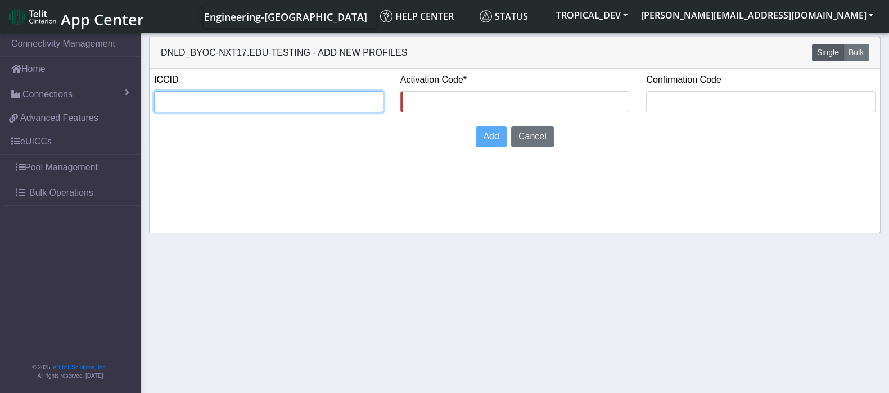
click at [269, 106] on input "text" at bounding box center [269, 101] width 230 height 21
paste input "9211710830"
type input "9211710830"
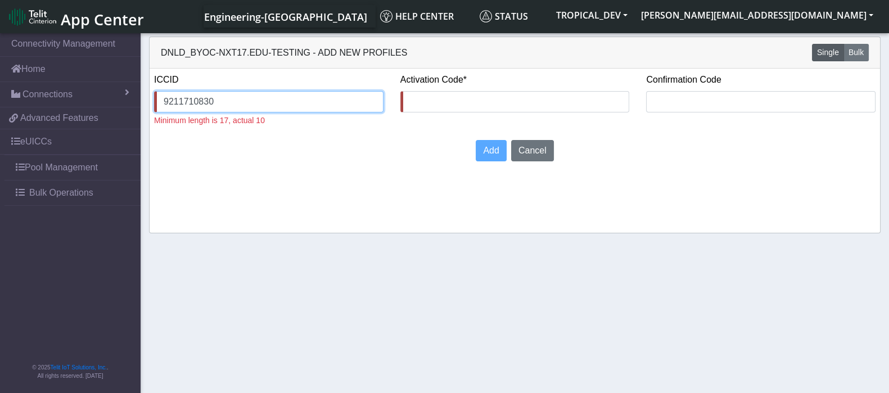
click at [187, 100] on input "9211710830" at bounding box center [269, 101] width 230 height 21
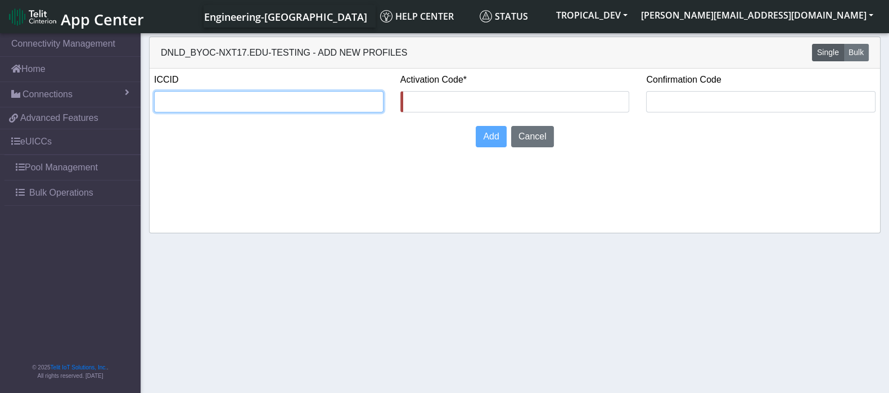
click at [228, 102] on input "text" at bounding box center [269, 101] width 230 height 21
paste input "8935711001000080120"
type input "8935711001000080120"
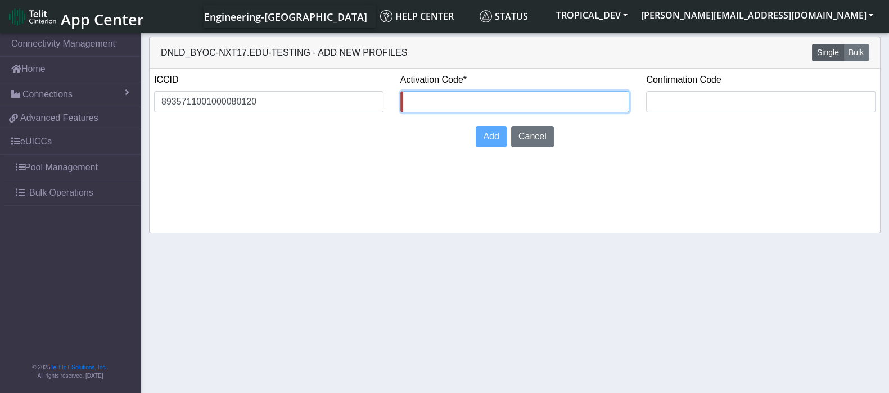
click at [459, 100] on input "text" at bounding box center [516, 101] width 230 height 21
paste input "8935711001000080120"
type input "8935711001000080120"
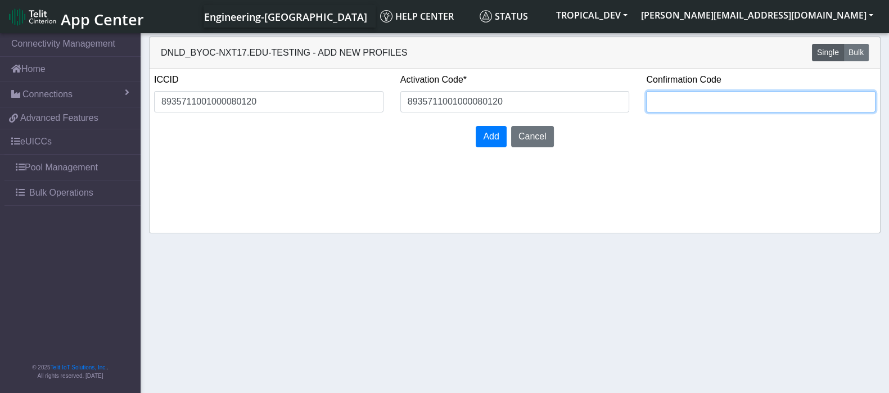
click at [658, 99] on input "text" at bounding box center [761, 101] width 230 height 21
paste input "8935711001000080120"
type input "8935711001000080120"
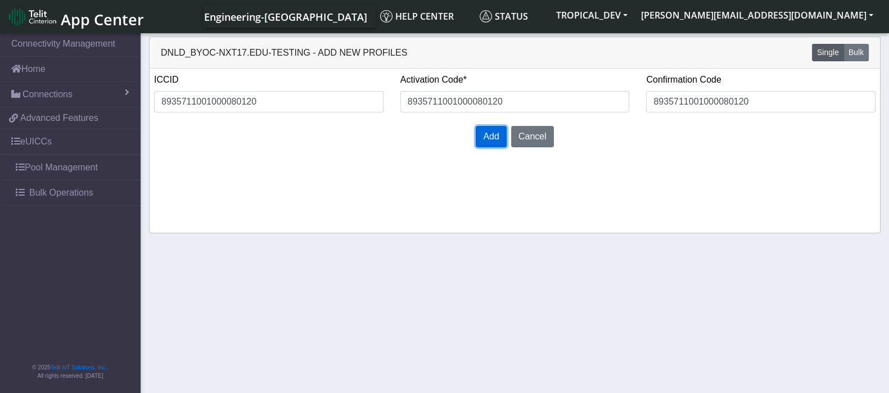
click at [488, 140] on span "Add" at bounding box center [491, 137] width 16 height 10
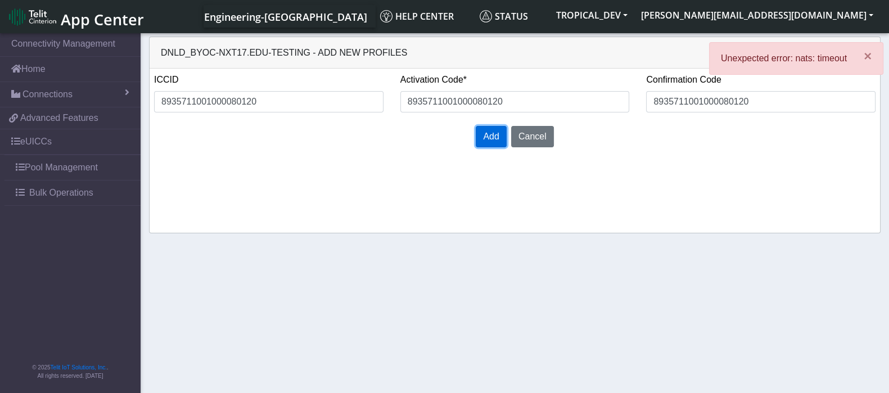
click at [491, 136] on span "Add" at bounding box center [491, 137] width 16 height 10
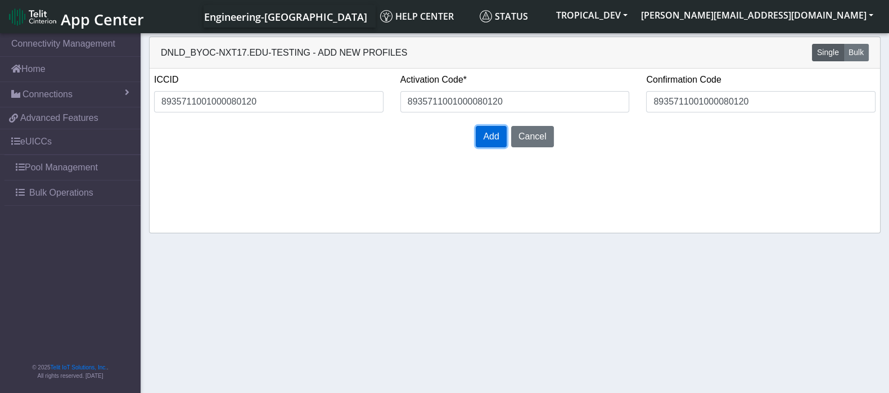
click at [495, 141] on span "Add" at bounding box center [491, 137] width 16 height 10
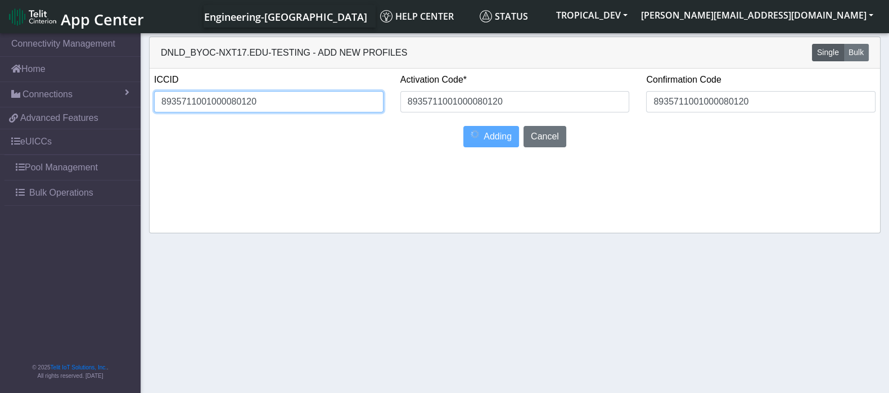
click at [195, 104] on input "8935711001000080120" at bounding box center [269, 101] width 230 height 21
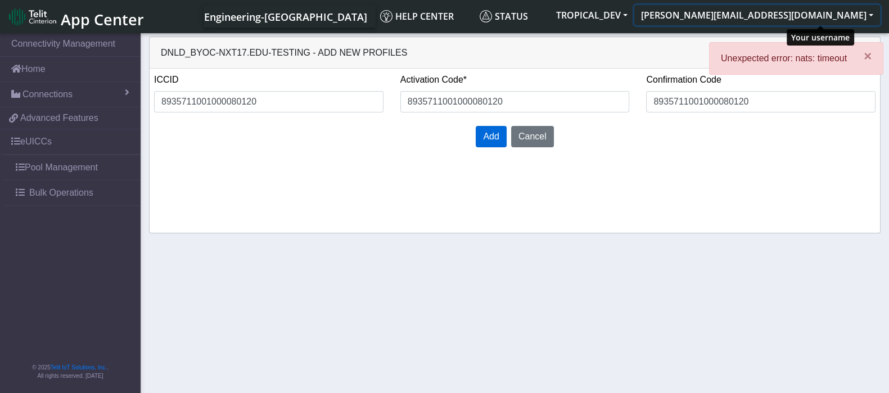
click at [834, 19] on button "siva.prasad@telit.com" at bounding box center [758, 15] width 246 height 20
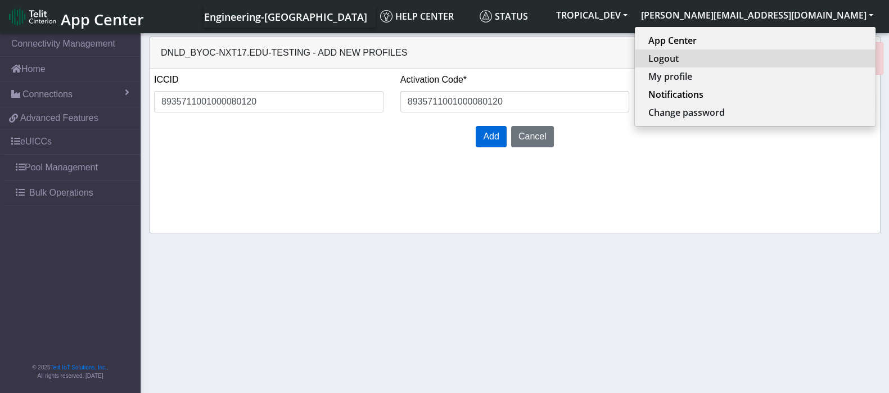
click at [793, 64] on button "Logout" at bounding box center [755, 59] width 241 height 18
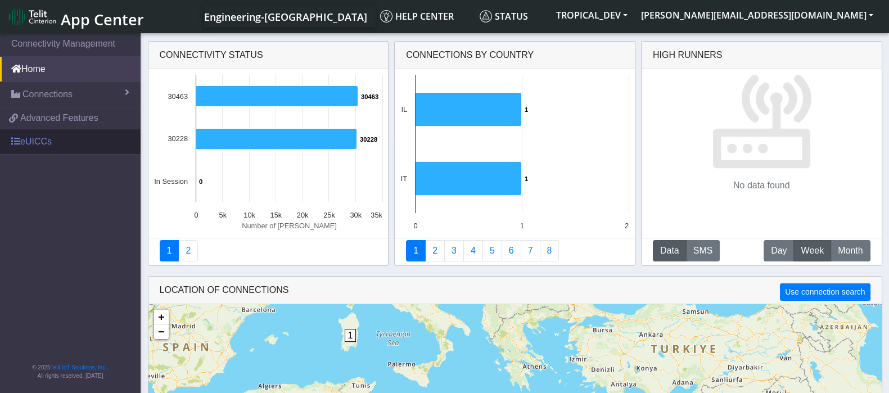
click at [39, 145] on link "eUICCs" at bounding box center [70, 141] width 141 height 25
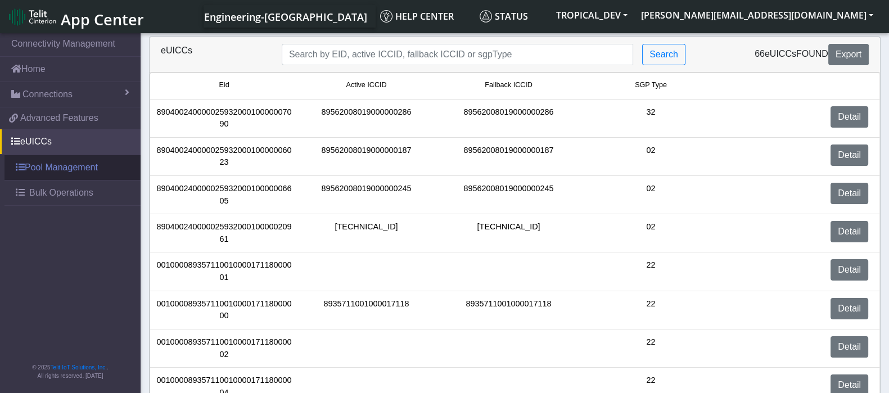
click at [66, 170] on link "Pool Management" at bounding box center [73, 167] width 136 height 25
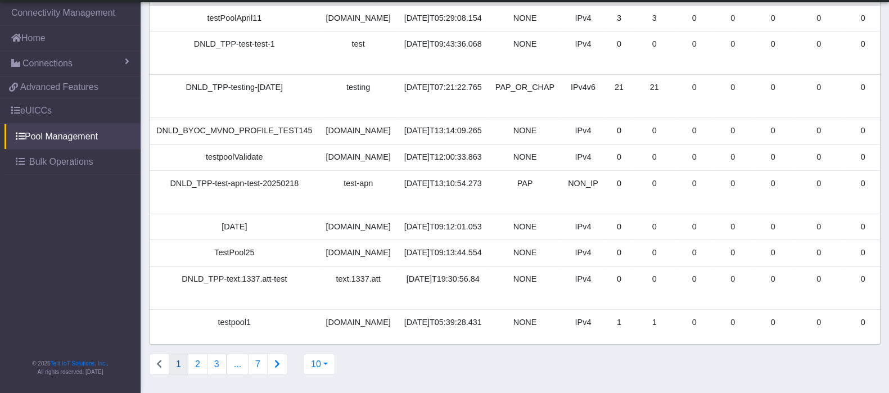
scroll to position [143, 0]
click at [322, 361] on button "10" at bounding box center [320, 364] width 32 height 21
click at [329, 337] on button "100" at bounding box center [348, 339] width 89 height 18
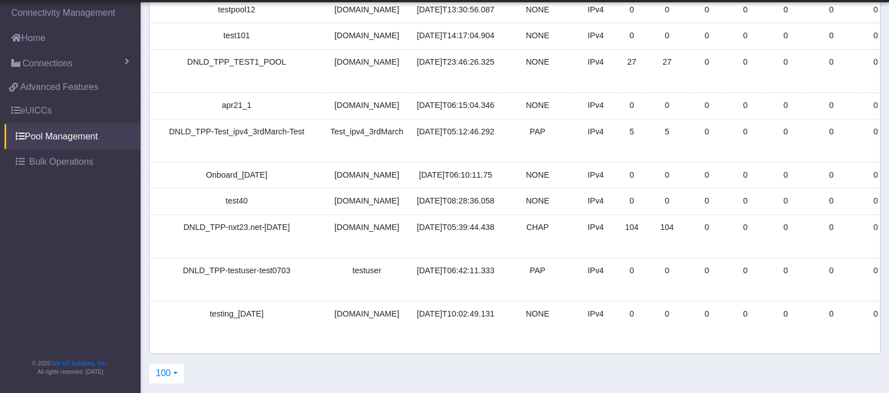
scroll to position [2239, 0]
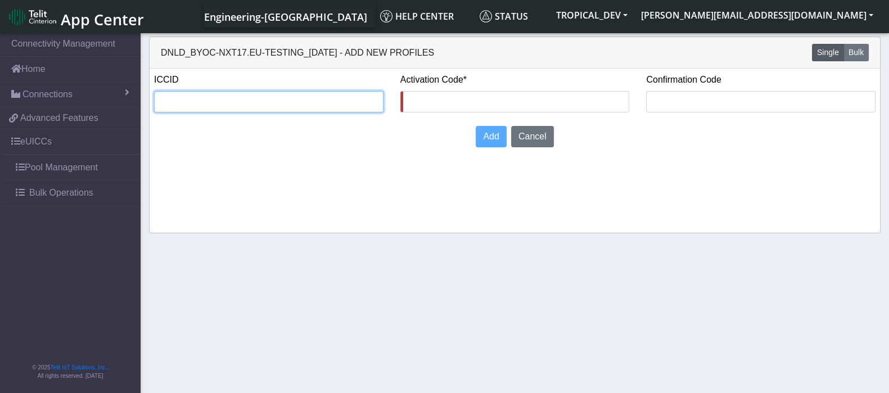
click at [260, 99] on input "text" at bounding box center [269, 101] width 230 height 21
paste input "8935711001000080120"
type input "8935711001000080120"
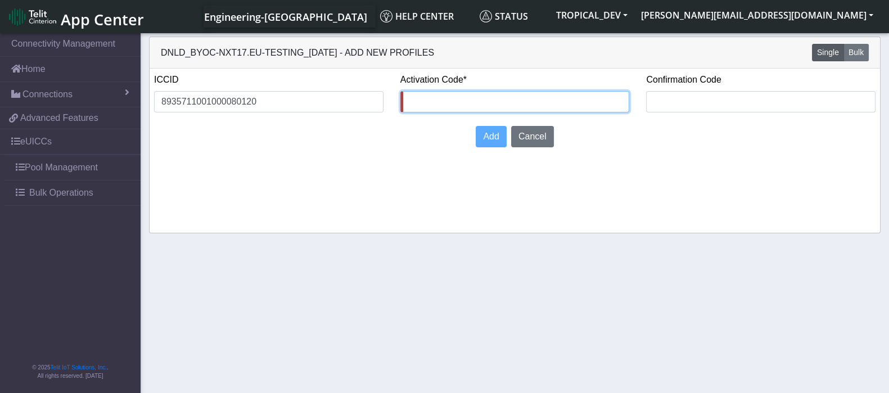
click at [517, 105] on input "text" at bounding box center [516, 101] width 230 height 21
paste input "8935711001000080120"
type input "8935711001000080120"
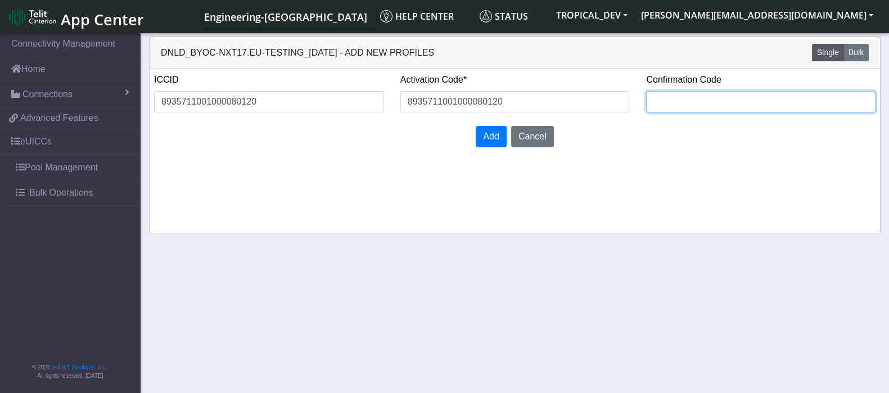
click at [657, 100] on input "text" at bounding box center [761, 101] width 230 height 21
paste input "8935711001000080120"
type input "8935711001000080120"
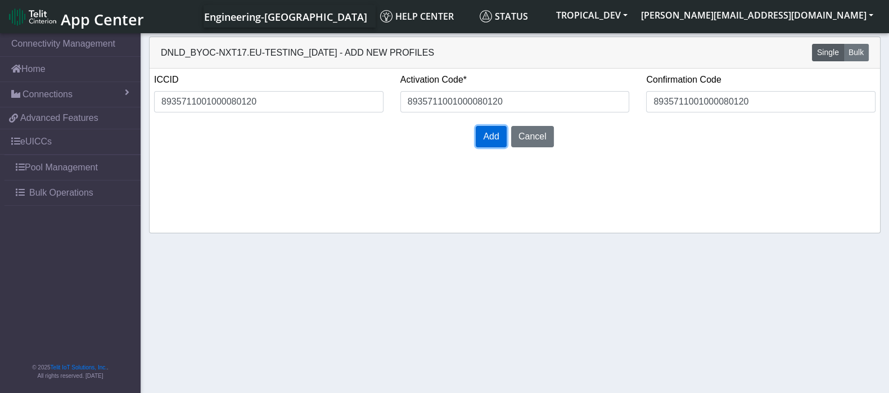
click at [502, 133] on button "Add" at bounding box center [491, 136] width 30 height 21
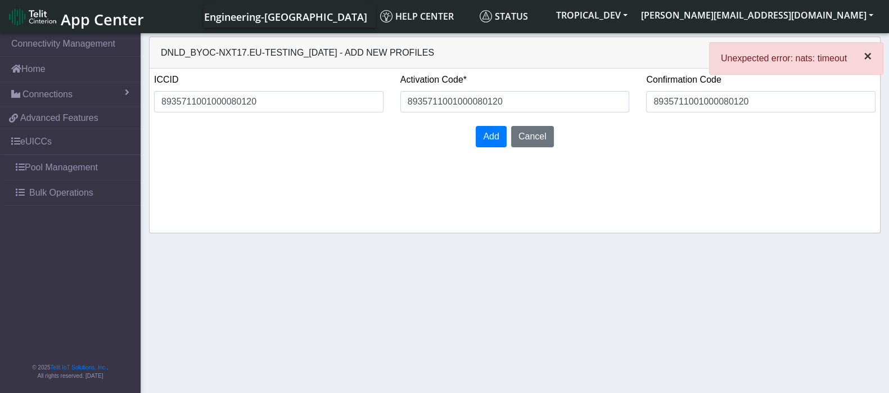
click at [867, 58] on span "×" at bounding box center [868, 55] width 8 height 15
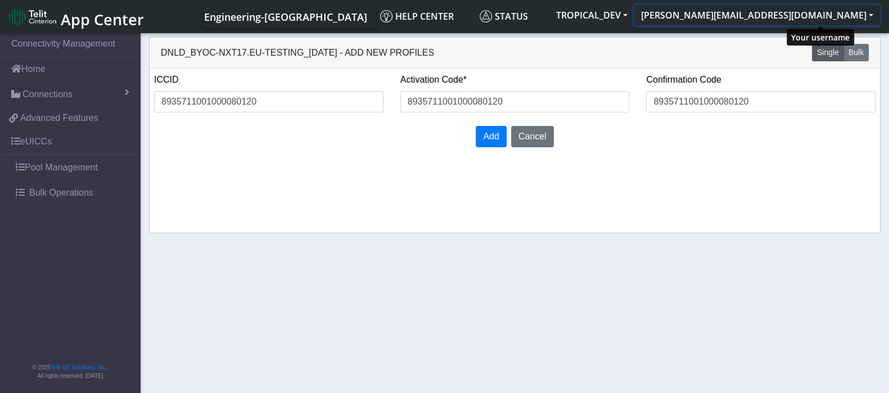
click at [849, 16] on button "siva.prasad@telit.com" at bounding box center [758, 15] width 246 height 20
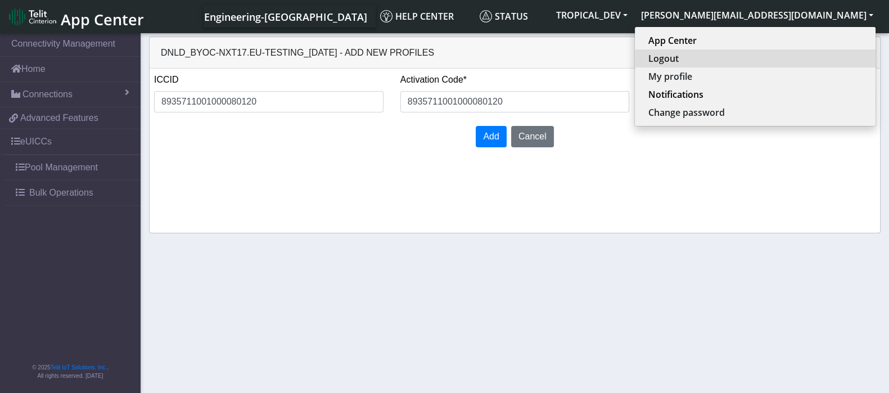
click at [810, 60] on button "Logout" at bounding box center [755, 59] width 241 height 18
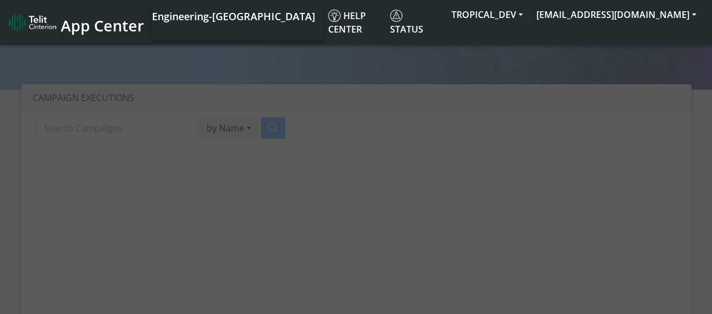
click at [637, 46] on div at bounding box center [356, 174] width 712 height 287
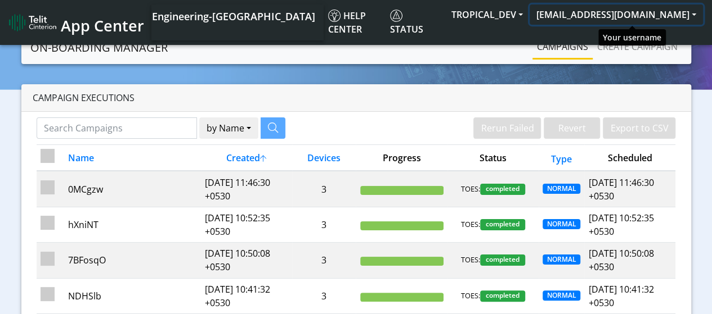
click at [656, 20] on button "[EMAIL_ADDRESS][DOMAIN_NAME]" at bounding box center [615, 15] width 173 height 20
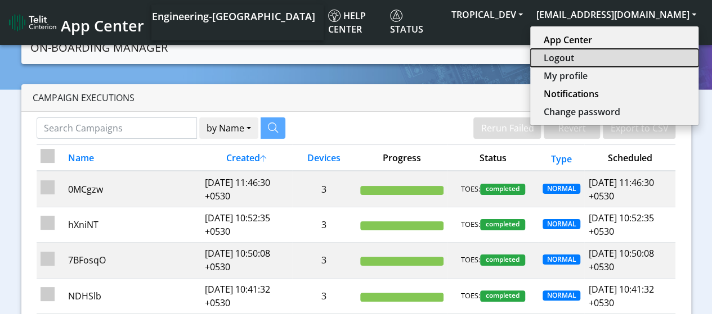
click at [617, 57] on button "Logout" at bounding box center [614, 58] width 168 height 18
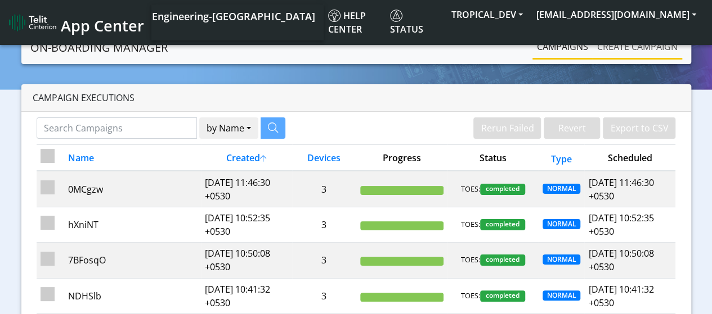
click at [637, 46] on link "Create campaign" at bounding box center [636, 46] width 89 height 23
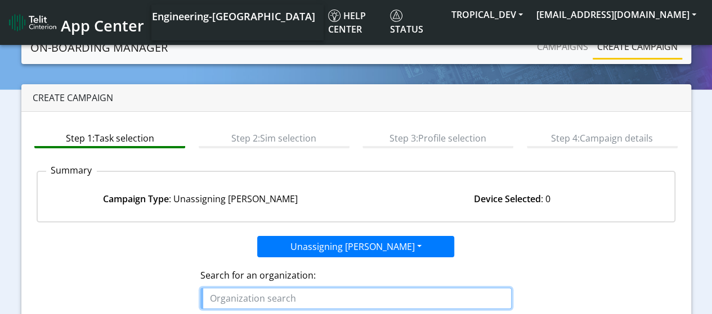
click at [356, 297] on input "text" at bounding box center [355, 298] width 311 height 21
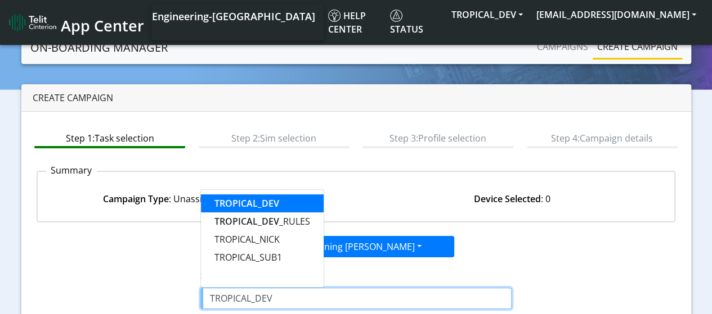
type input "TROPICAL_DEV"
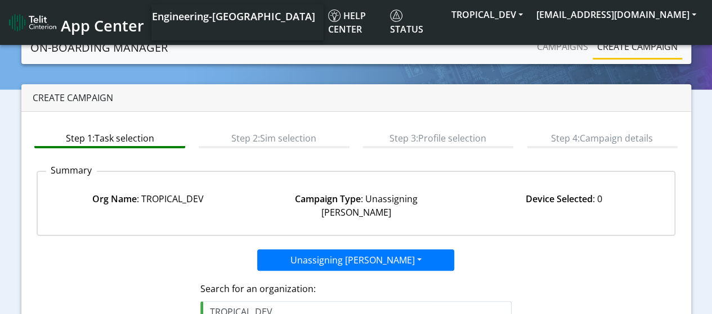
scroll to position [159, 0]
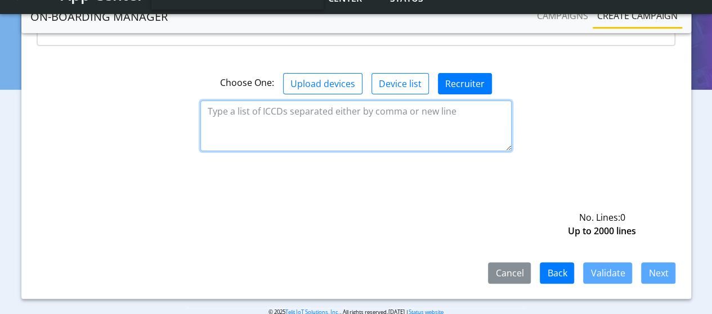
click at [356, 111] on textarea at bounding box center [355, 126] width 311 height 51
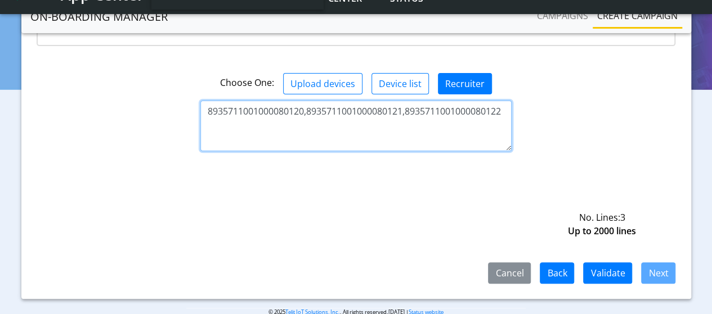
type textarea "8935711001000080120,8935711001000080121,8935711001000080122"
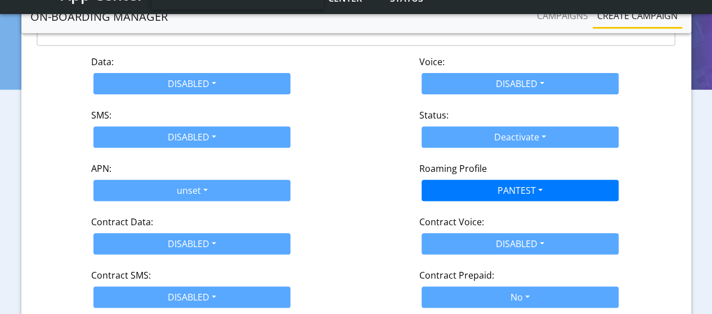
scroll to position [172, 0]
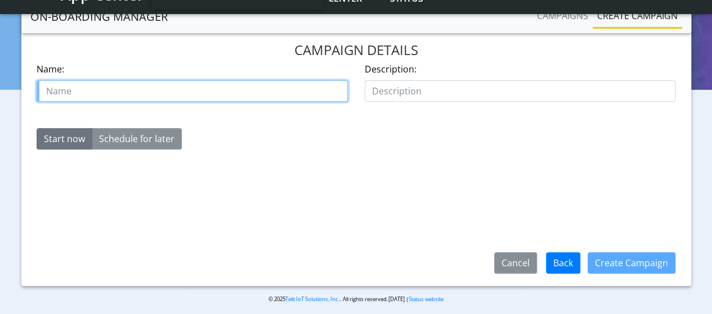
click at [192, 80] on input "text" at bounding box center [192, 90] width 311 height 21
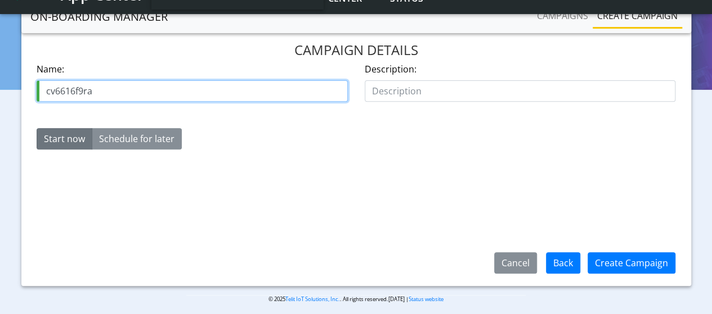
type input "cv6616f9ra"
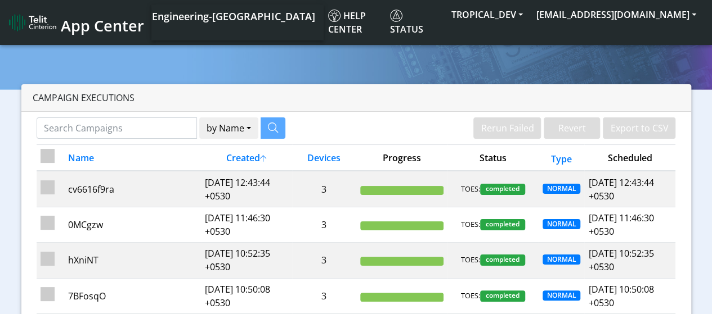
click at [637, 46] on div at bounding box center [356, 174] width 712 height 287
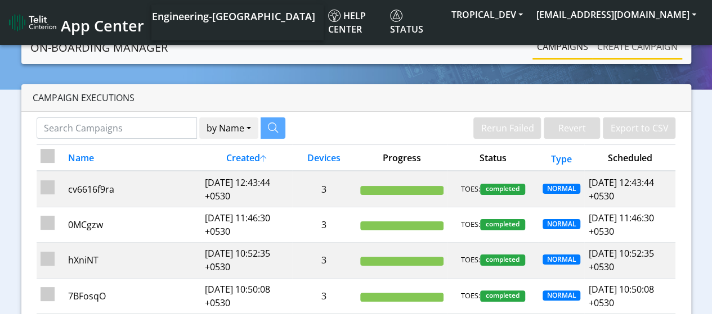
click at [637, 46] on link "Create campaign" at bounding box center [636, 46] width 89 height 23
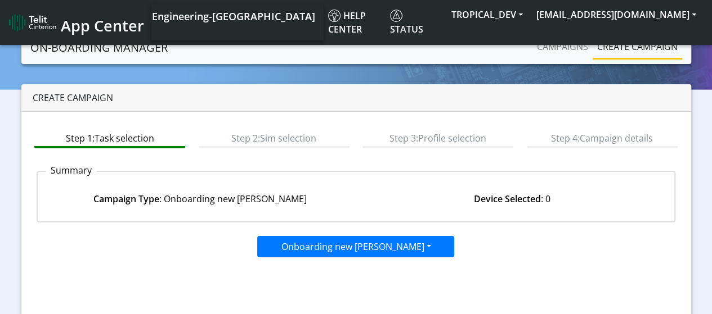
scroll to position [159, 0]
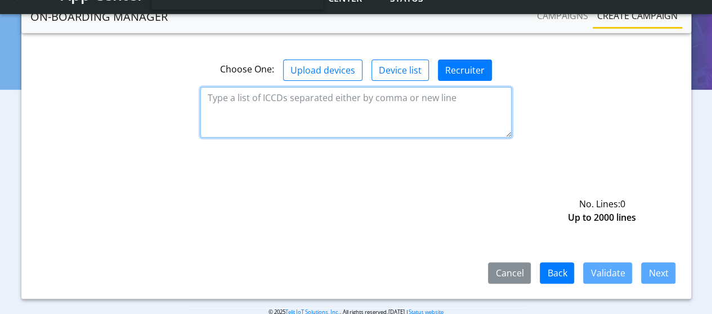
click at [356, 111] on textarea at bounding box center [355, 112] width 311 height 51
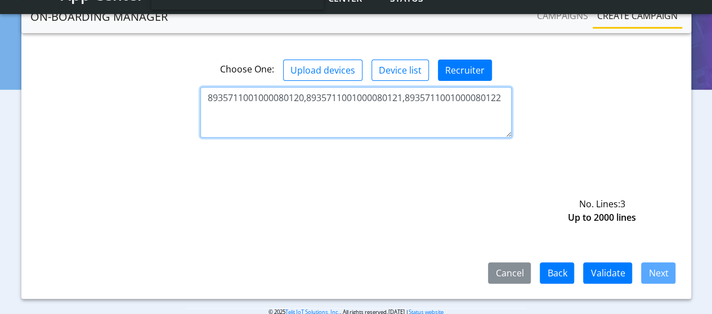
type textarea "8935711001000080120,8935711001000080121,8935711001000080122"
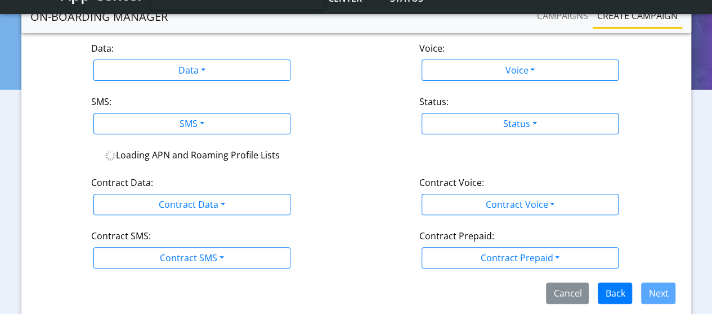
scroll to position [197, 0]
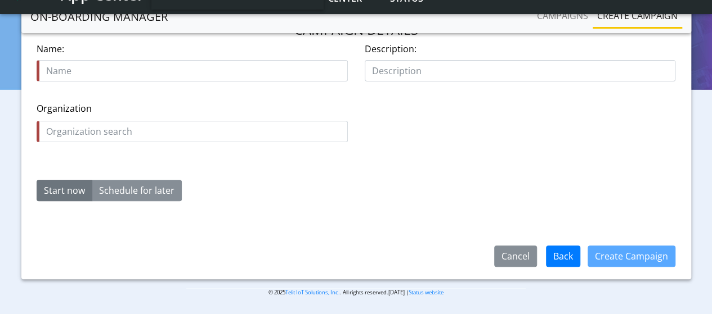
scroll to position [179, 0]
click at [192, 70] on input "text" at bounding box center [192, 70] width 311 height 21
type input "wuFmsCF"
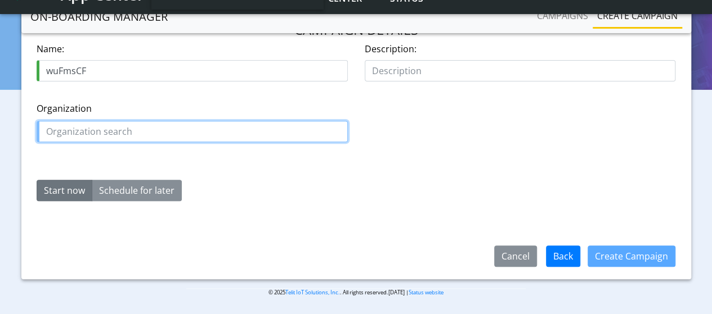
click at [192, 131] on input "text" at bounding box center [192, 131] width 311 height 21
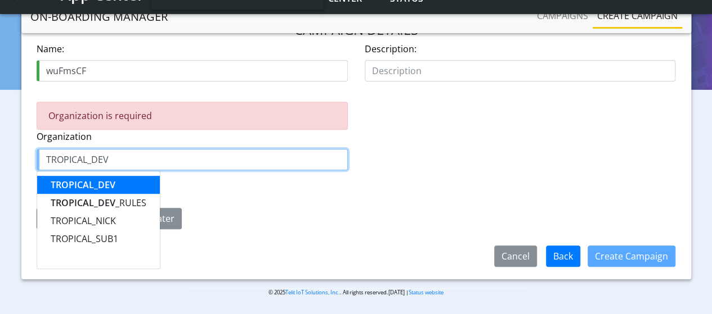
click at [83, 183] on span "TROPICAL_DEV" at bounding box center [83, 185] width 65 height 12
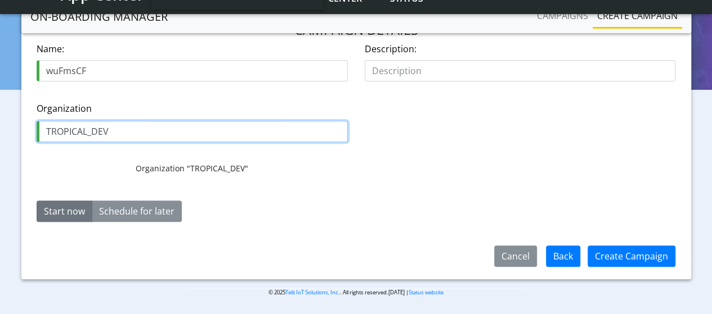
type input "TROPICAL_DEV"
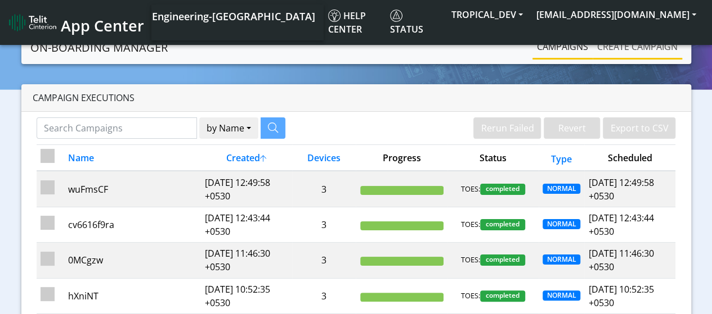
click at [637, 46] on link "Create campaign" at bounding box center [636, 46] width 89 height 23
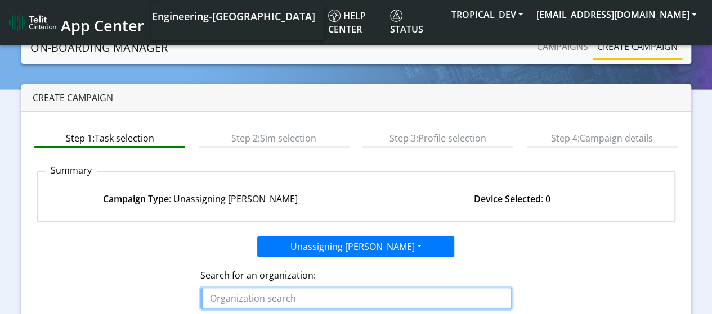
click at [356, 297] on input "text" at bounding box center [355, 298] width 311 height 21
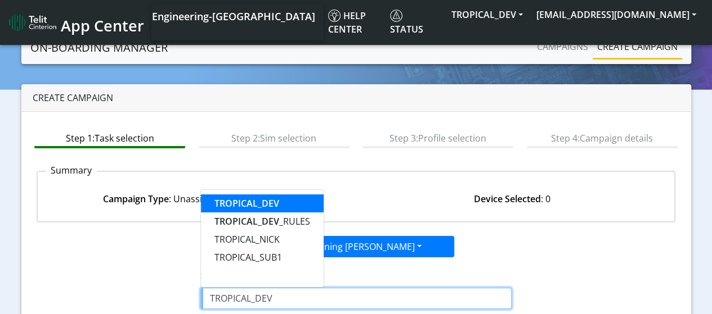
type input "TROPICAL_DEV"
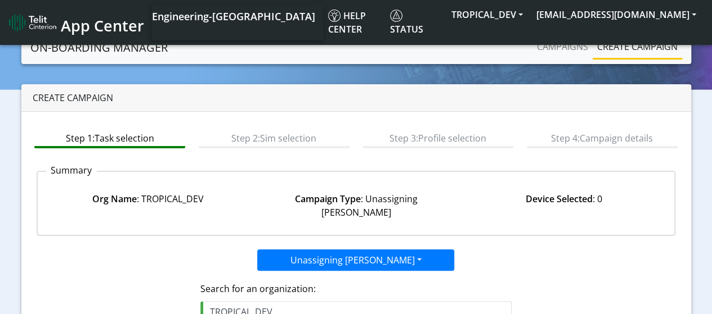
scroll to position [159, 0]
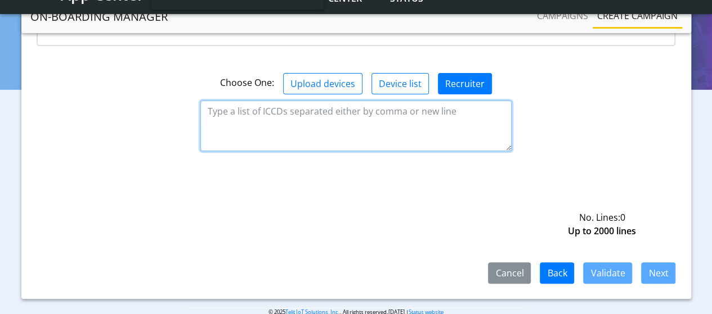
click at [356, 111] on textarea at bounding box center [355, 126] width 311 height 51
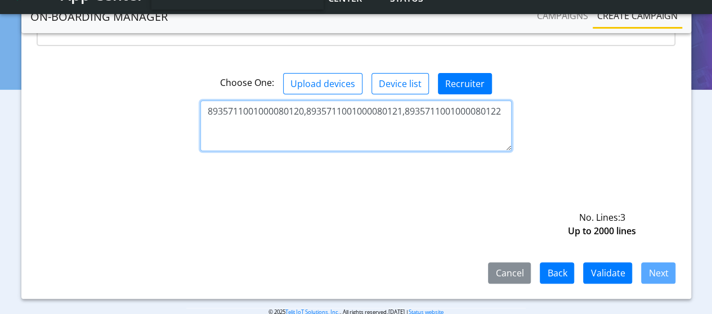
type textarea "8935711001000080120,8935711001000080121,8935711001000080122"
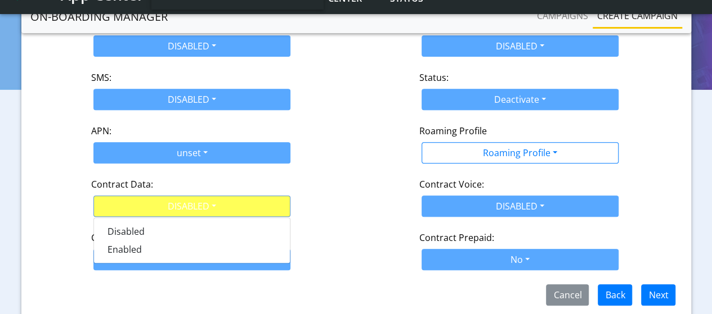
scroll to position [222, 0]
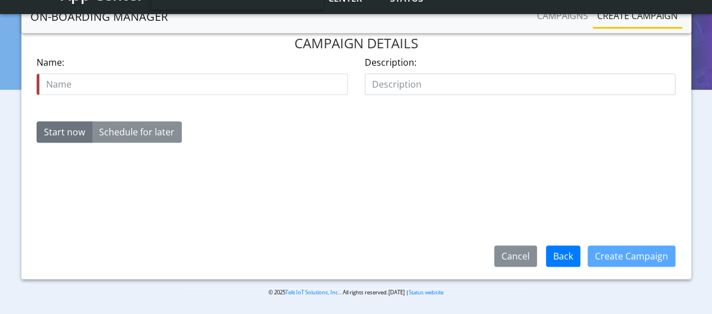
scroll to position [179, 0]
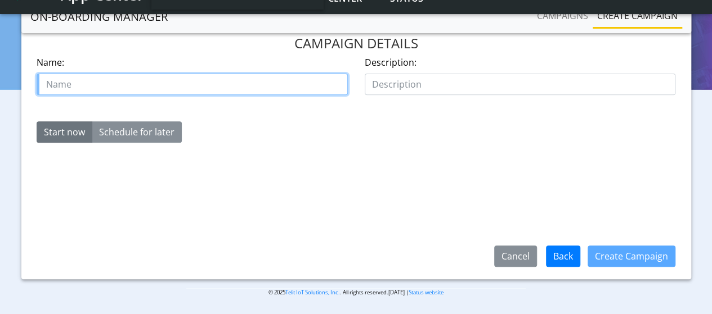
click at [192, 74] on input "text" at bounding box center [192, 84] width 311 height 21
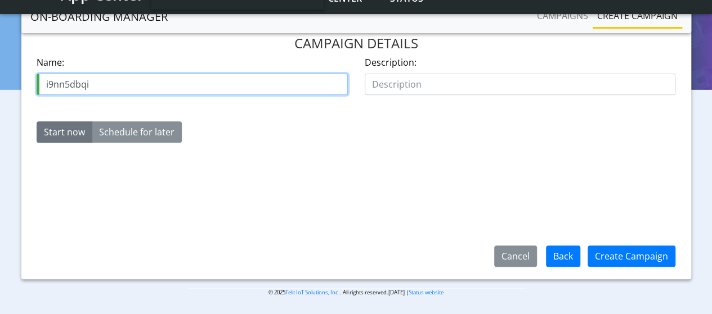
type input "i9nn5dbqi"
